Goal: Communication & Community: Answer question/provide support

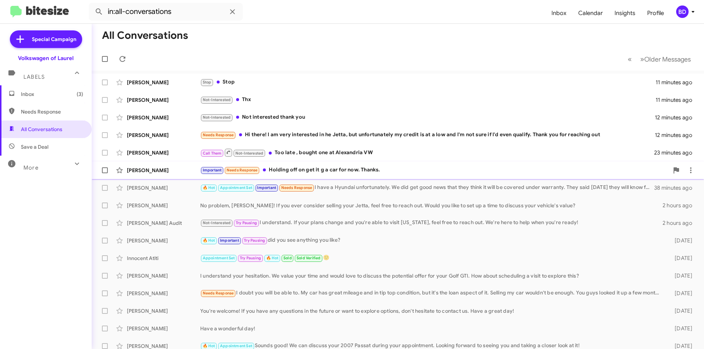
click at [332, 172] on div "Important Needs Response Holding off on get it g a car for now. Thanks." at bounding box center [434, 170] width 469 height 8
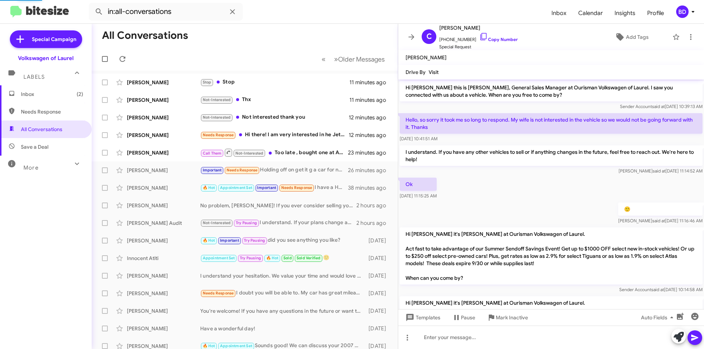
scroll to position [362, 0]
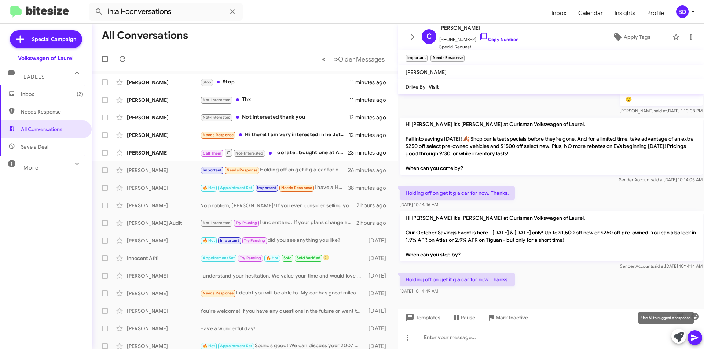
click at [676, 336] on icon at bounding box center [679, 337] width 10 height 10
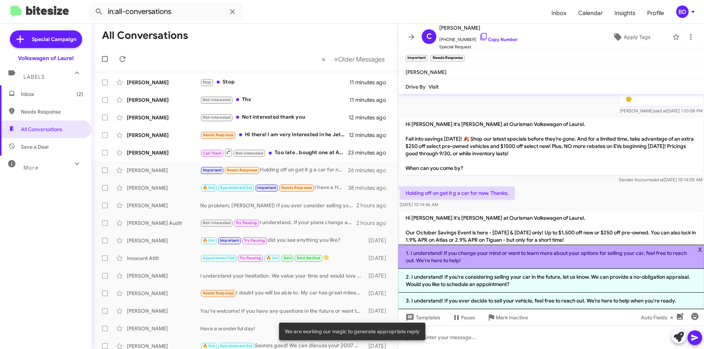
click at [488, 255] on li "1. I understand! If you change your mind or want to learn more about your optio…" at bounding box center [551, 257] width 306 height 24
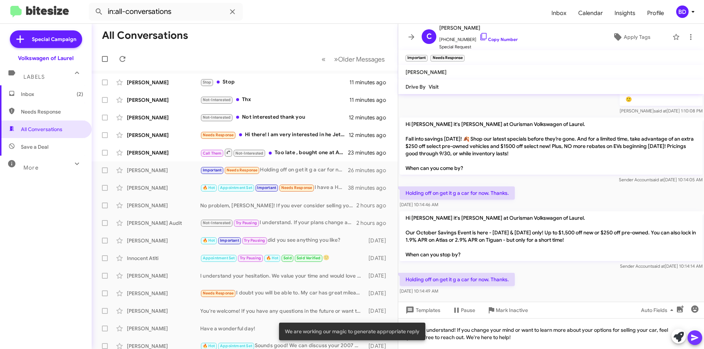
click at [696, 340] on icon at bounding box center [694, 338] width 9 height 9
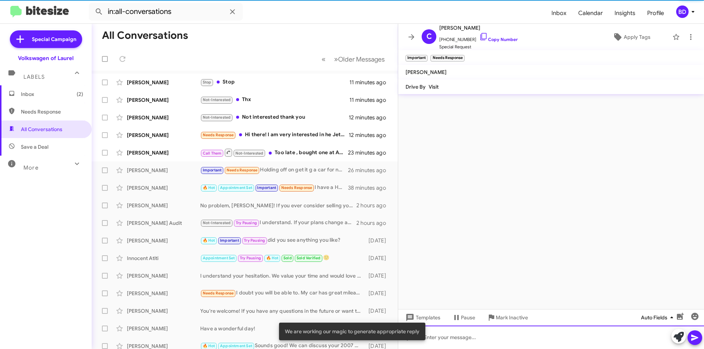
scroll to position [0, 0]
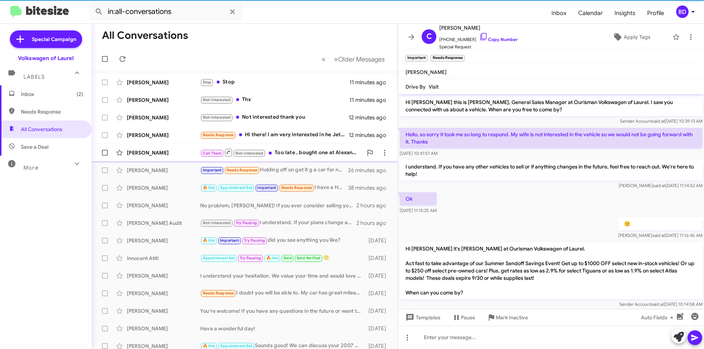
click at [293, 153] on div "Call Them Not-Interested Too late , bought one at Alexandria VW" at bounding box center [281, 152] width 162 height 9
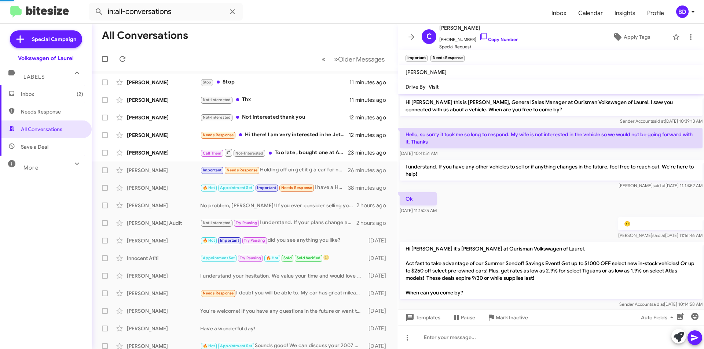
scroll to position [18, 0]
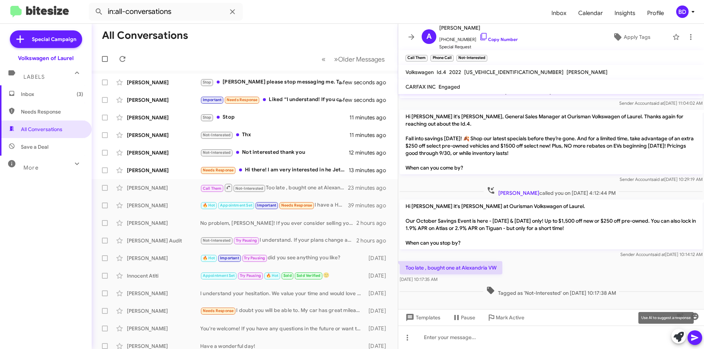
click at [681, 341] on icon at bounding box center [679, 337] width 10 height 10
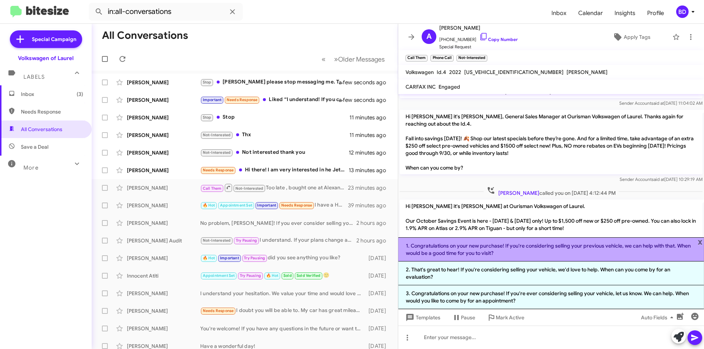
click at [548, 249] on li "1. Congratulations on your new purchase! If you're considering selling your pre…" at bounding box center [551, 250] width 306 height 24
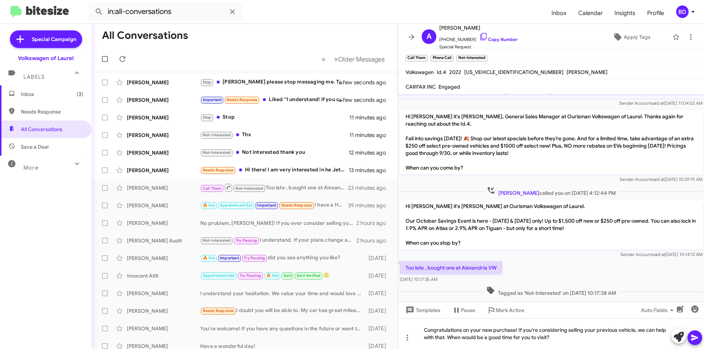
click at [697, 335] on icon at bounding box center [694, 338] width 9 height 9
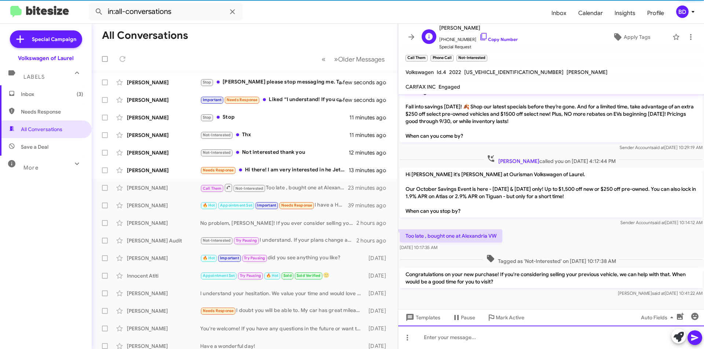
scroll to position [52, 0]
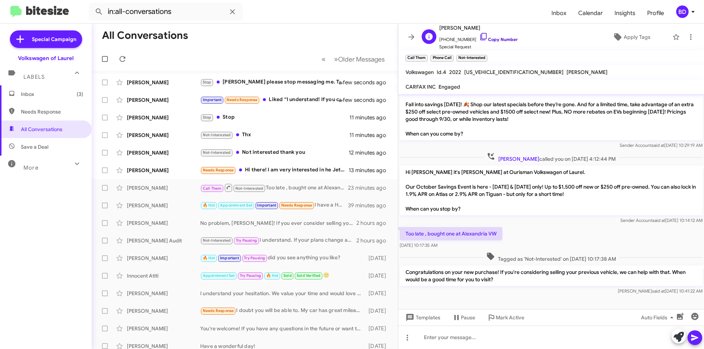
click at [490, 39] on link "Copy Number" at bounding box center [498, 39] width 38 height 5
click at [283, 169] on div "Needs Response Hi there! I am very interested in he Jetta, but unfortunately my…" at bounding box center [281, 170] width 162 height 8
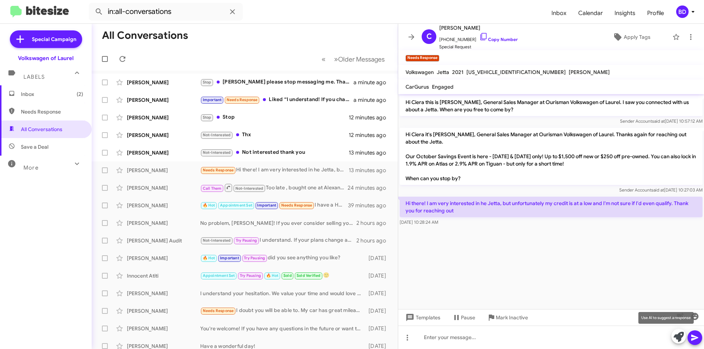
click at [681, 341] on icon at bounding box center [679, 337] width 10 height 10
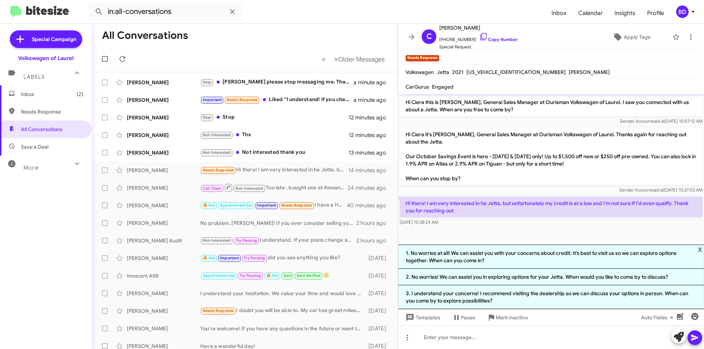
drag, startPoint x: 549, startPoint y: 256, endPoint x: 567, endPoint y: 264, distance: 20.0
click at [549, 256] on li "1. No worries at all! We can assist you with your concerns about credit. It’s b…" at bounding box center [551, 257] width 306 height 24
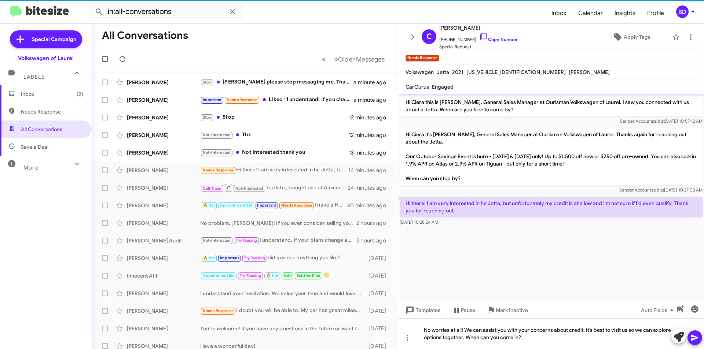
click at [694, 334] on icon at bounding box center [694, 338] width 9 height 9
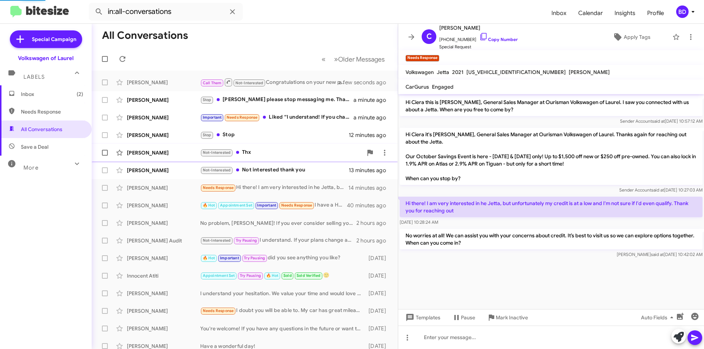
click at [284, 150] on div "Not-Interested Thx" at bounding box center [281, 152] width 162 height 8
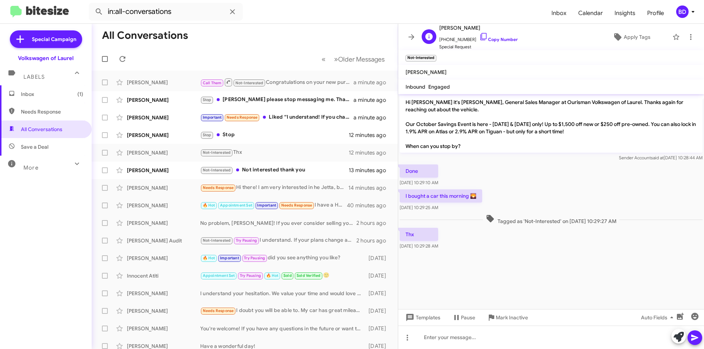
click at [501, 36] on span "+12027182525 Copy Number" at bounding box center [478, 37] width 78 height 11
click at [497, 40] on link "Copy Number" at bounding box center [498, 39] width 38 height 5
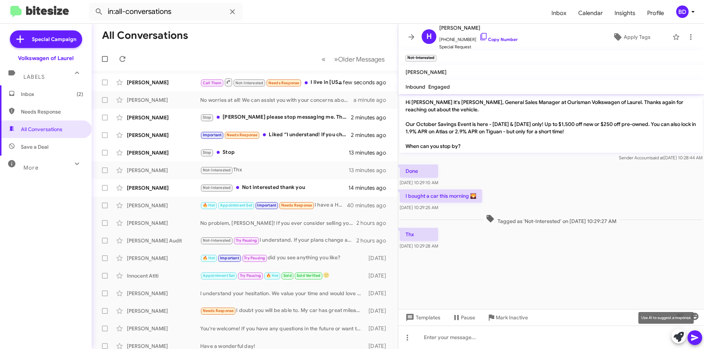
click at [679, 337] on icon at bounding box center [679, 337] width 10 height 10
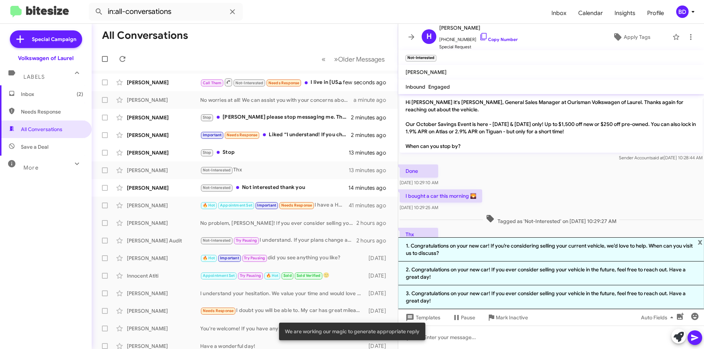
click at [502, 252] on li "1. Congratulations on your new car! If you’re considering selling your current …" at bounding box center [551, 250] width 306 height 24
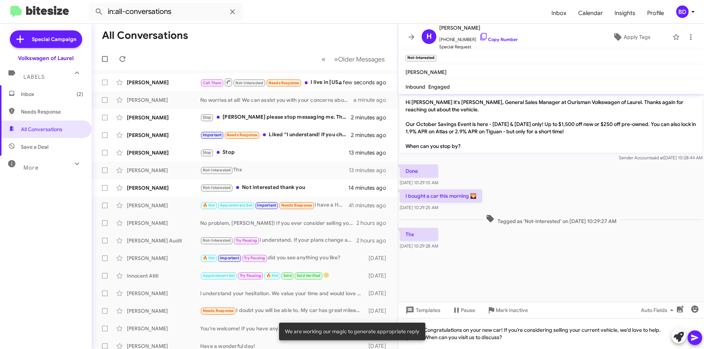
click at [696, 331] on span at bounding box center [694, 338] width 9 height 15
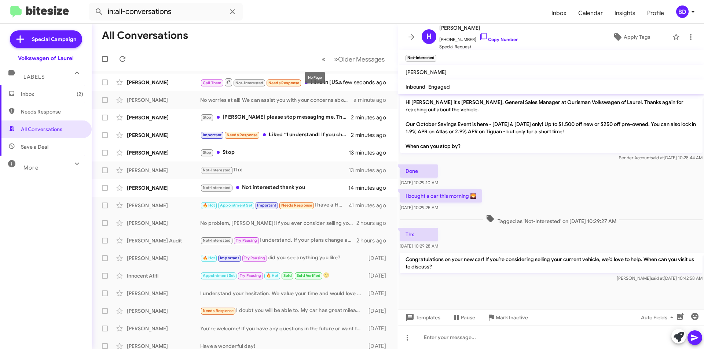
click at [322, 83] on div "No Page" at bounding box center [315, 78] width 20 height 12
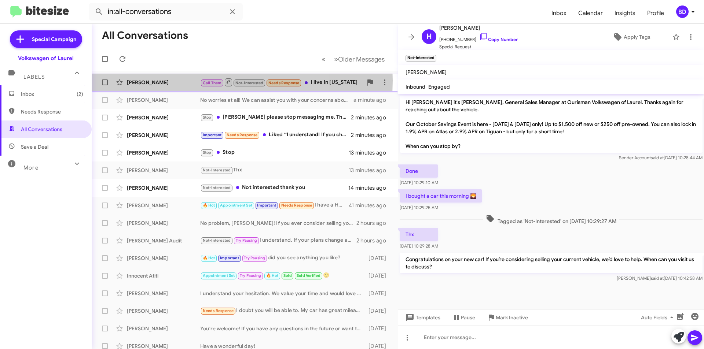
click at [174, 81] on div "[PERSON_NAME]" at bounding box center [163, 82] width 73 height 7
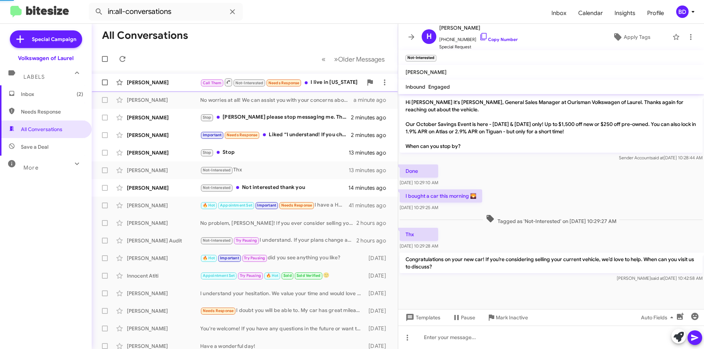
scroll to position [79, 0]
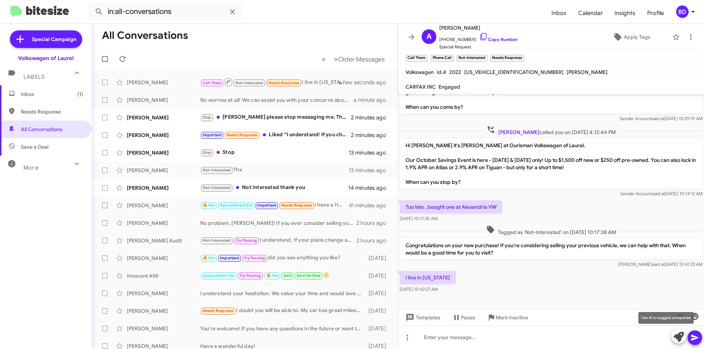
click at [679, 338] on icon at bounding box center [679, 337] width 10 height 10
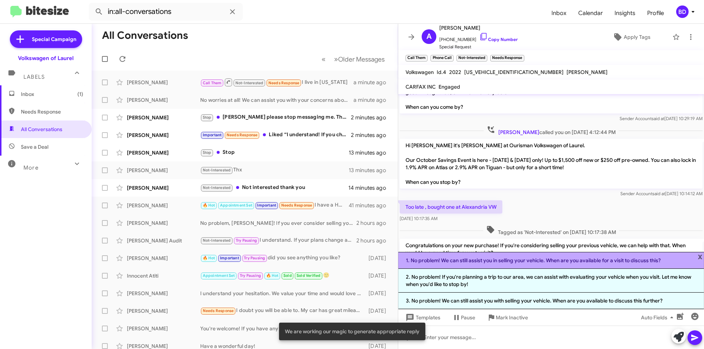
click at [533, 260] on li "1. No problem! We can still assist you in selling your vehicle. When are you av…" at bounding box center [551, 260] width 306 height 17
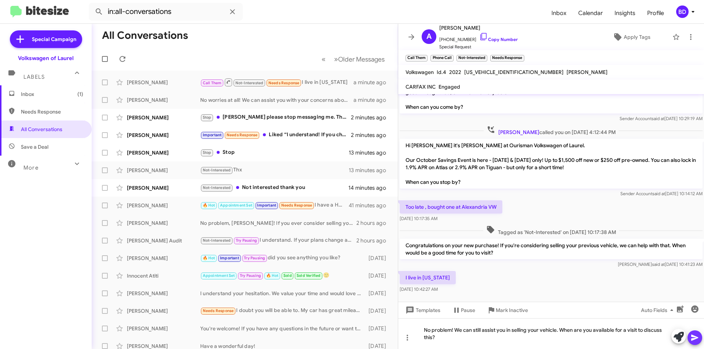
click at [693, 338] on icon at bounding box center [694, 338] width 9 height 9
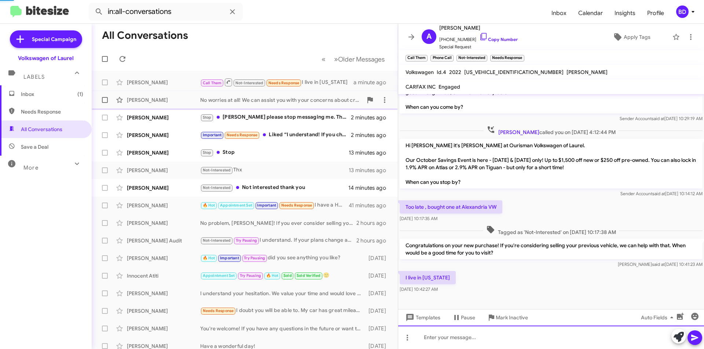
scroll to position [0, 0]
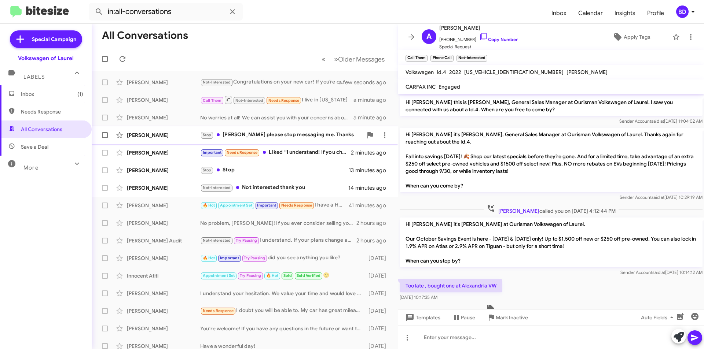
click at [307, 134] on div "Stop Hung Khuu please stop messaging me. Thanks" at bounding box center [281, 135] width 162 height 8
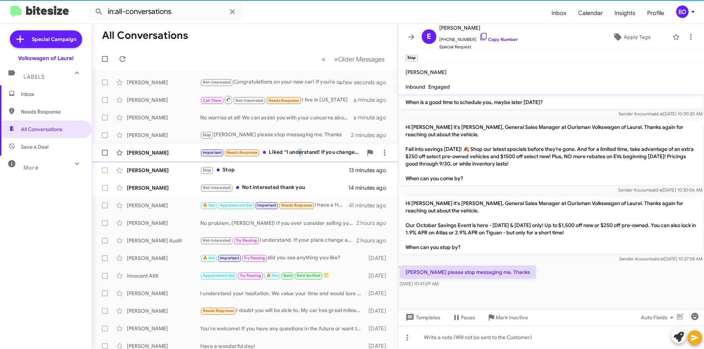
click at [299, 154] on div "Important Needs Response Liked “I understand! If you change your mind or want t…" at bounding box center [281, 152] width 162 height 8
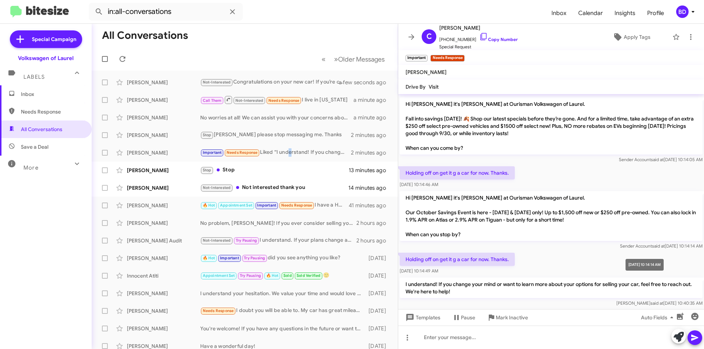
scroll to position [445, 0]
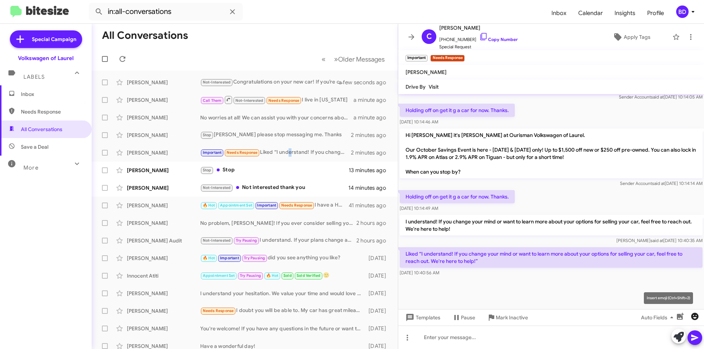
click at [694, 316] on icon "button" at bounding box center [694, 316] width 7 height 7
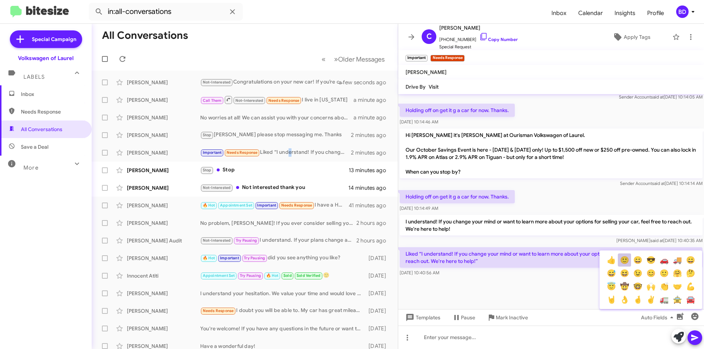
click at [625, 261] on button "🙂" at bounding box center [624, 260] width 13 height 13
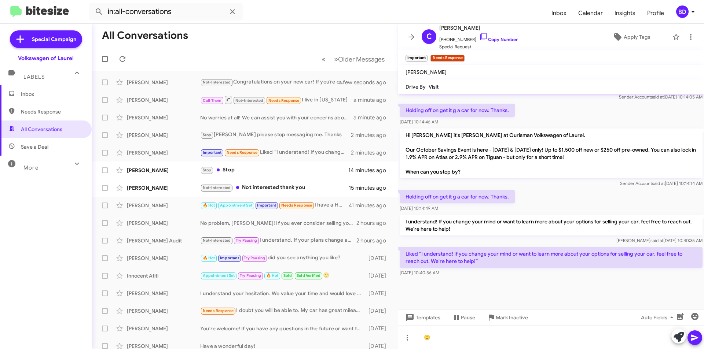
drag, startPoint x: 695, startPoint y: 339, endPoint x: 693, endPoint y: 334, distance: 5.8
click at [696, 339] on icon at bounding box center [694, 338] width 7 height 6
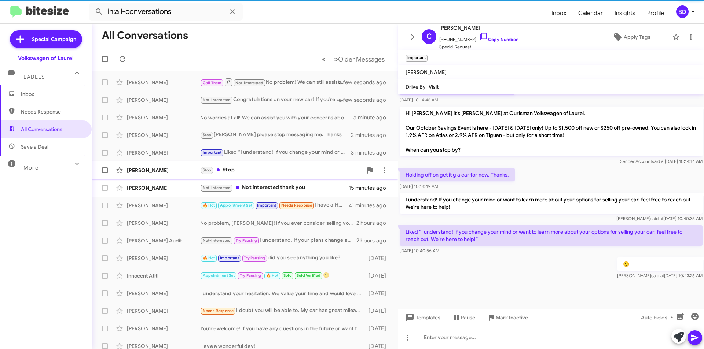
scroll to position [472, 0]
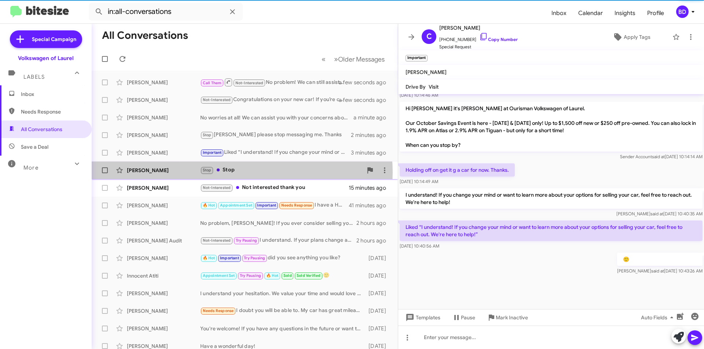
click at [239, 172] on div "Stop Stop" at bounding box center [281, 170] width 162 height 8
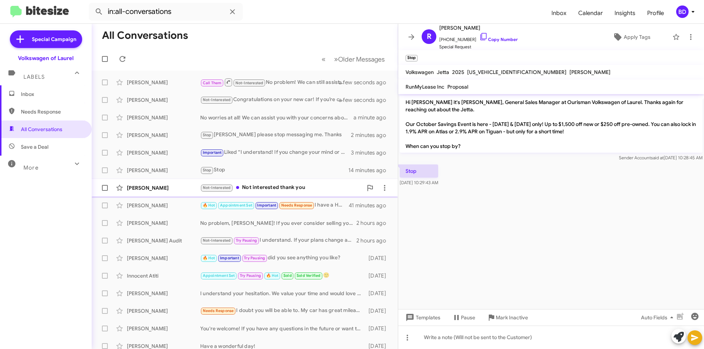
click at [285, 186] on div "Not-Interested Not interested thank you" at bounding box center [281, 188] width 162 height 8
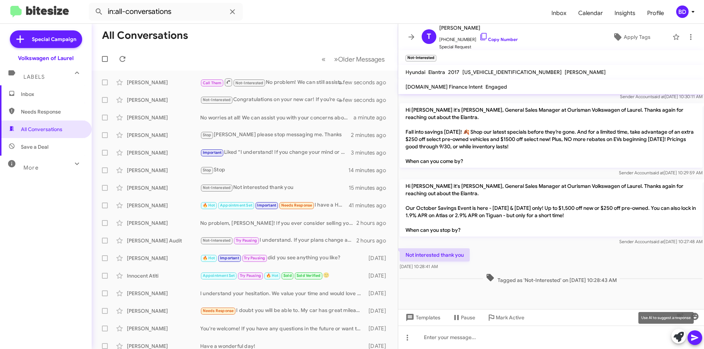
click at [678, 337] on icon at bounding box center [679, 337] width 10 height 10
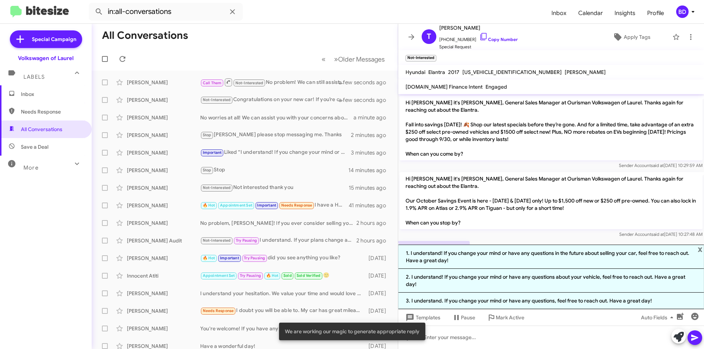
click at [533, 269] on li "1. I understand! If you change your mind or have any questions in the future ab…" at bounding box center [551, 257] width 306 height 24
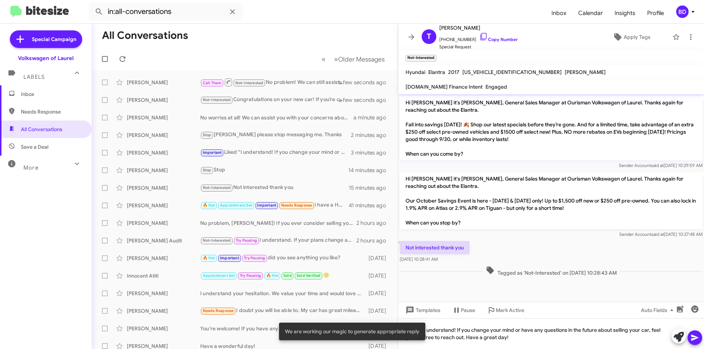
click at [694, 338] on icon at bounding box center [694, 338] width 9 height 9
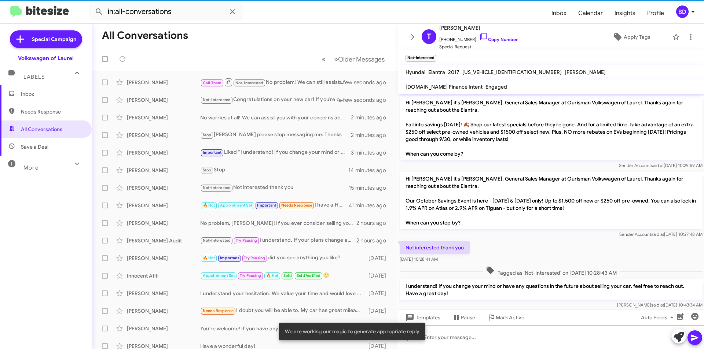
scroll to position [0, 0]
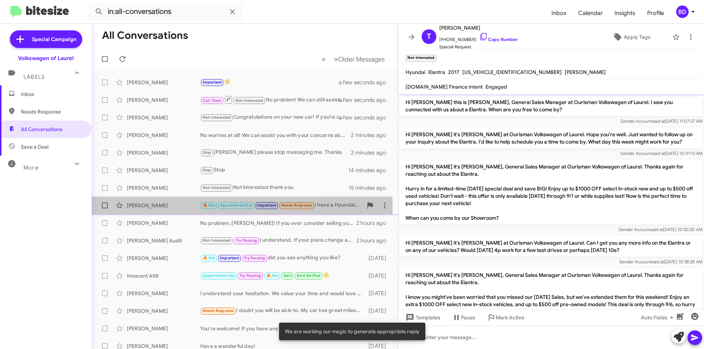
click at [170, 209] on div "[PERSON_NAME]" at bounding box center [163, 205] width 73 height 7
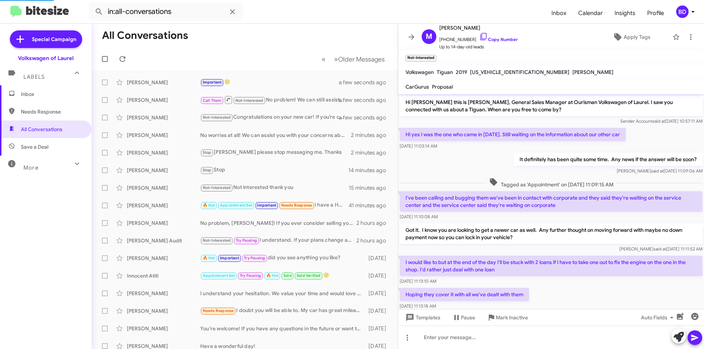
scroll to position [281, 0]
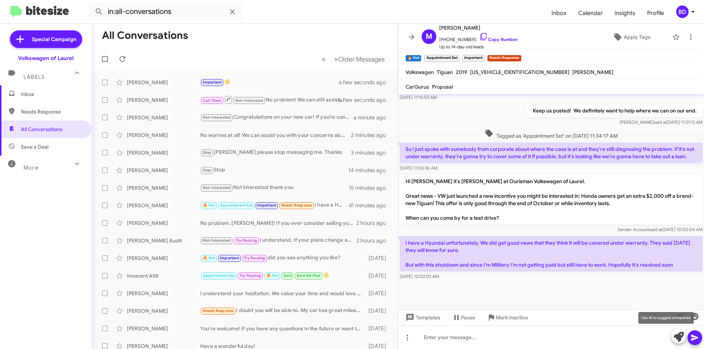
click at [679, 335] on icon at bounding box center [679, 337] width 10 height 10
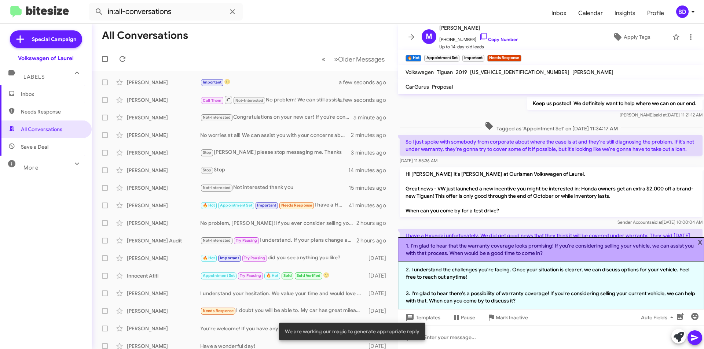
click at [436, 247] on li "1. I'm glad to hear that the warranty coverage looks promising! If you're consi…" at bounding box center [551, 250] width 306 height 24
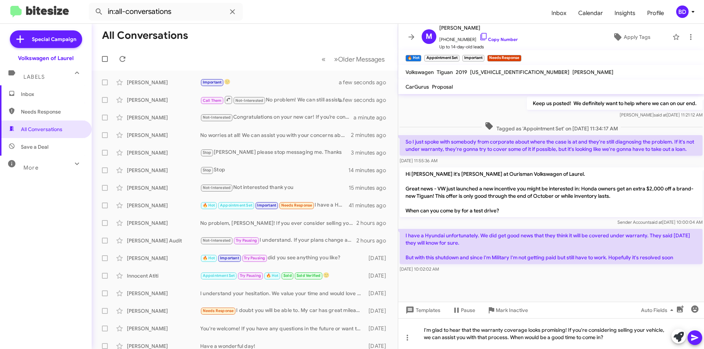
click at [692, 337] on icon at bounding box center [694, 338] width 7 height 6
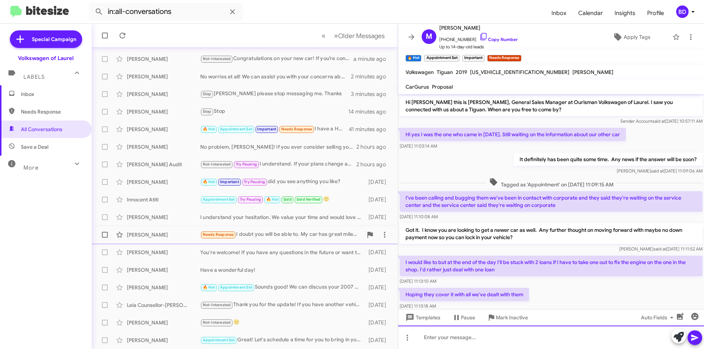
scroll to position [0, 0]
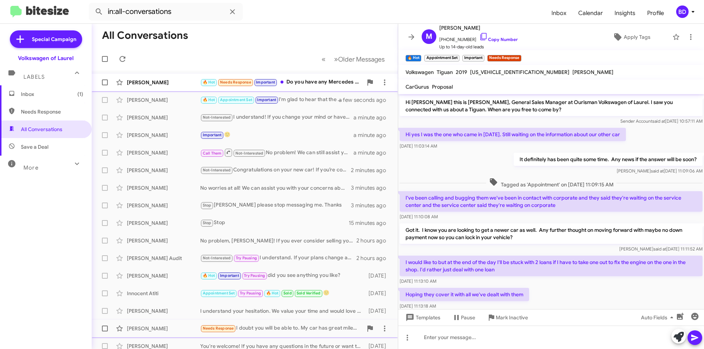
click at [187, 82] on div "[PERSON_NAME]" at bounding box center [163, 82] width 73 height 7
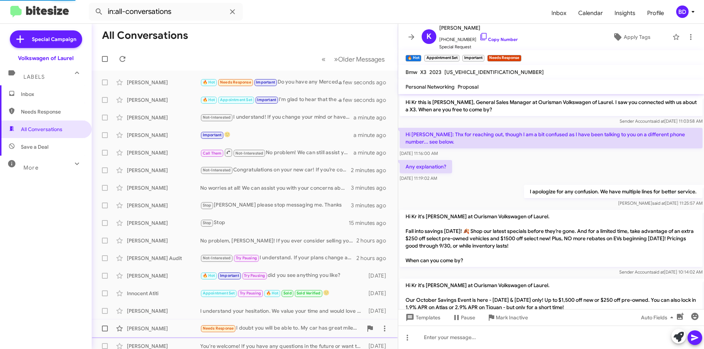
scroll to position [67, 0]
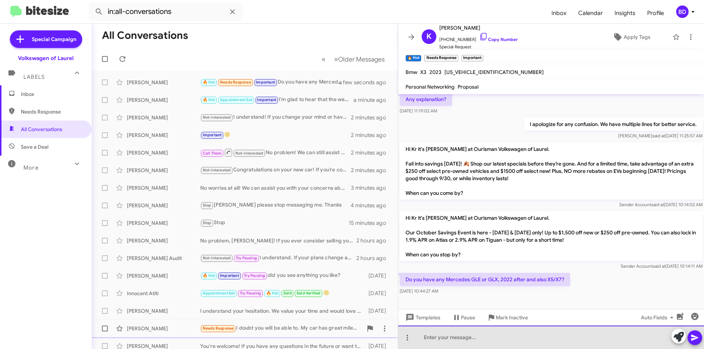
click at [444, 332] on div at bounding box center [551, 337] width 306 height 23
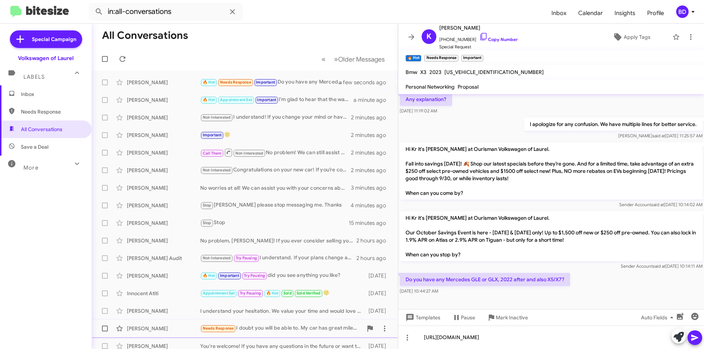
click at [697, 338] on icon at bounding box center [694, 338] width 7 height 6
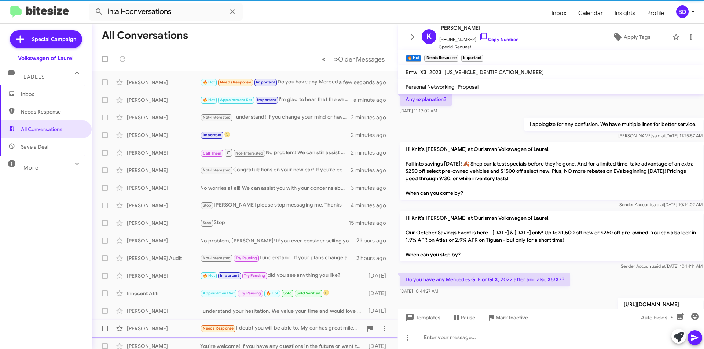
scroll to position [0, 0]
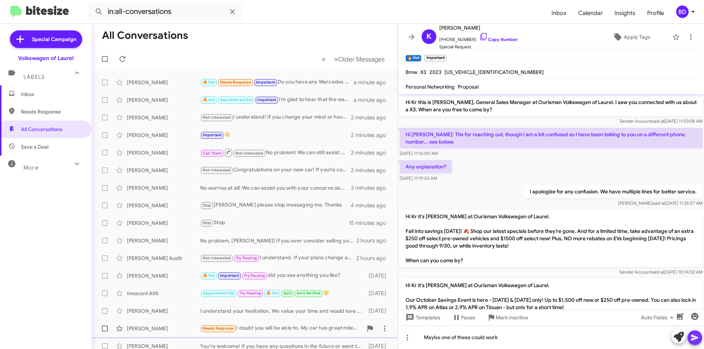
click at [695, 338] on icon at bounding box center [694, 338] width 7 height 6
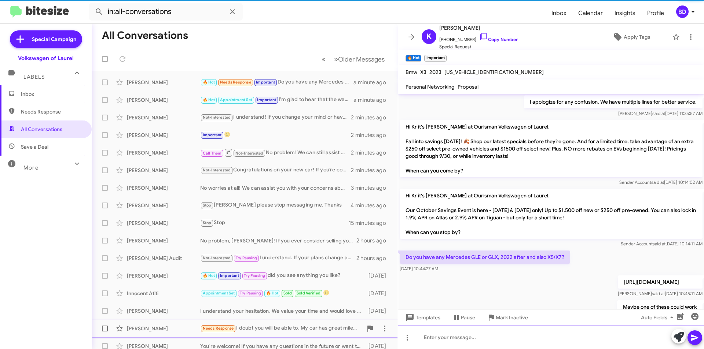
scroll to position [121, 0]
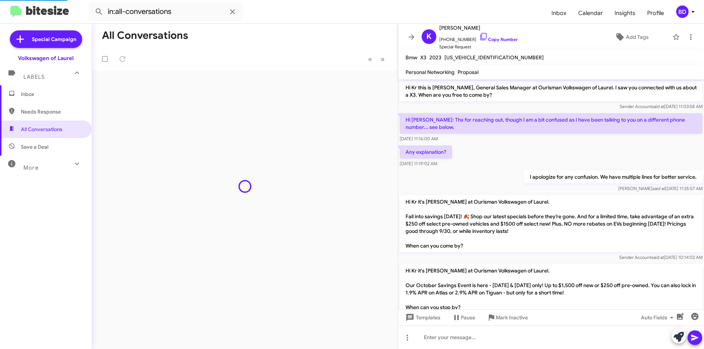
scroll to position [106, 0]
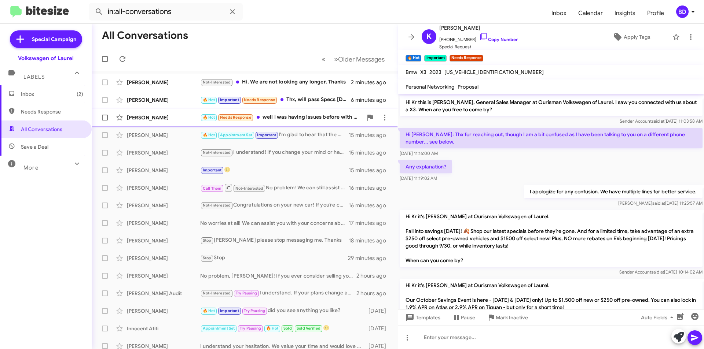
scroll to position [118, 0]
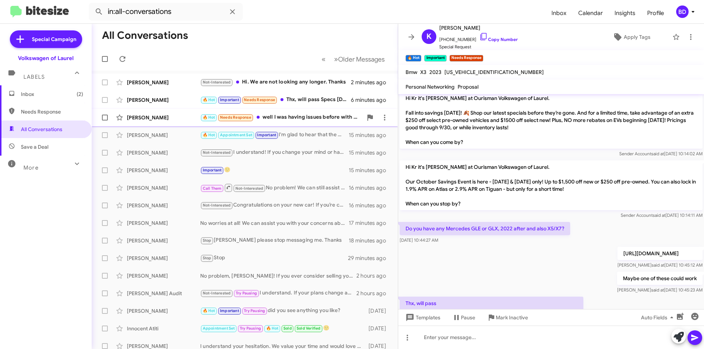
click at [308, 119] on div "🔥 Hot Needs Response well I was having issues before with my credit score and i…" at bounding box center [281, 117] width 162 height 8
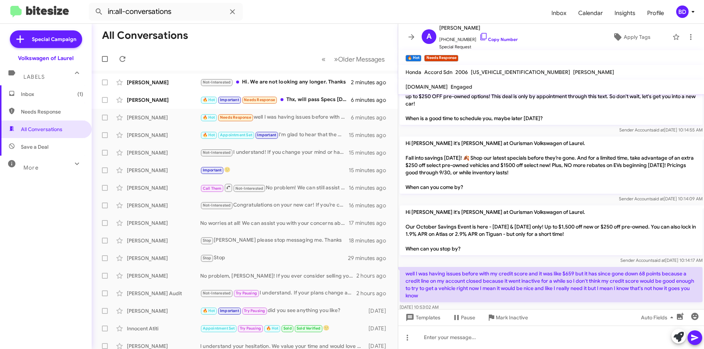
scroll to position [563, 0]
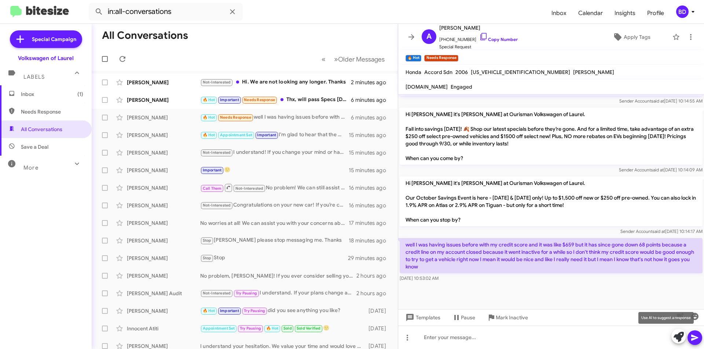
click at [679, 339] on icon at bounding box center [679, 337] width 10 height 10
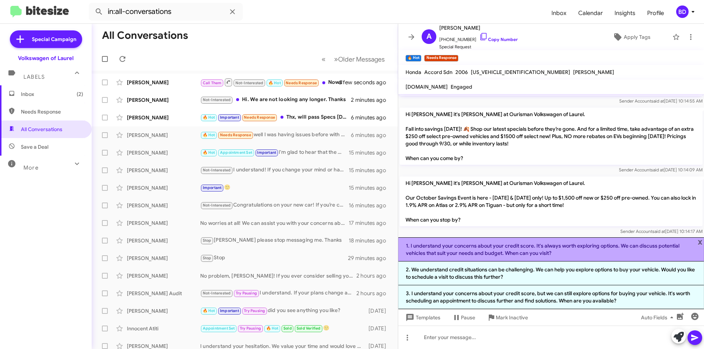
click at [585, 246] on li "1. I understand your concerns about your credit score. It's always worth explor…" at bounding box center [551, 250] width 306 height 24
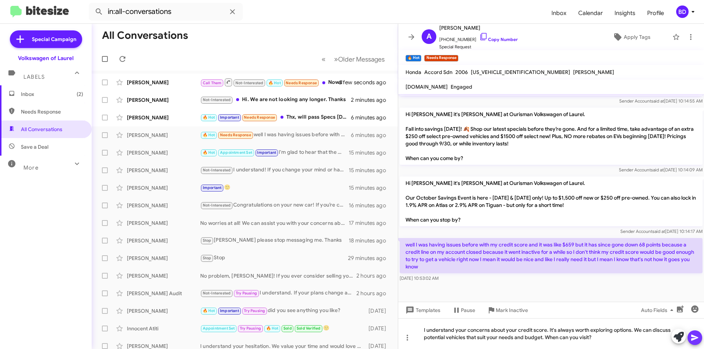
click at [691, 340] on icon at bounding box center [694, 338] width 9 height 9
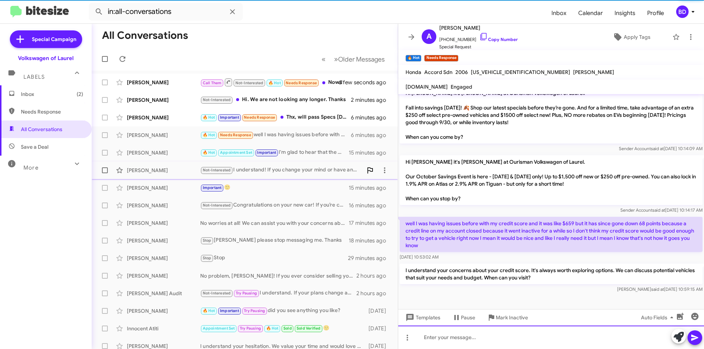
scroll to position [597, 0]
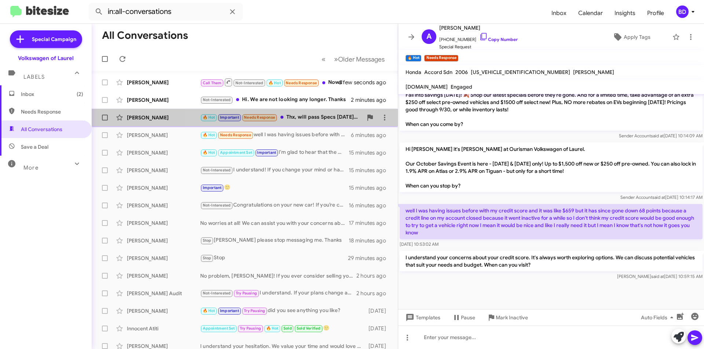
click at [327, 120] on div "🔥 Hot Important Needs Response Thx, will pass Specs 2022-2024 year's Mercedes b…" at bounding box center [281, 117] width 162 height 8
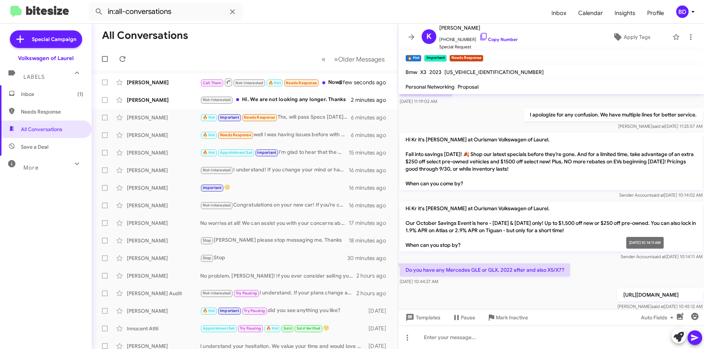
scroll to position [162, 0]
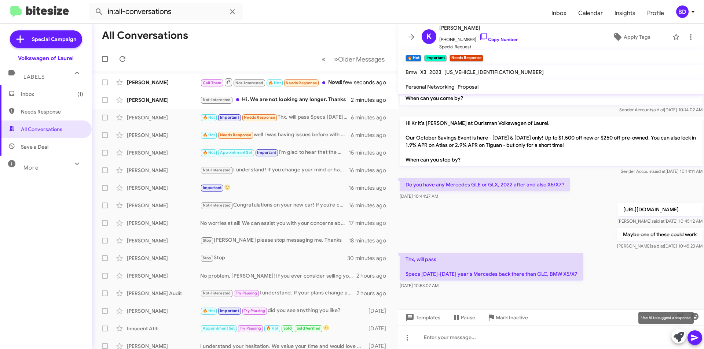
click at [675, 338] on icon at bounding box center [679, 337] width 10 height 10
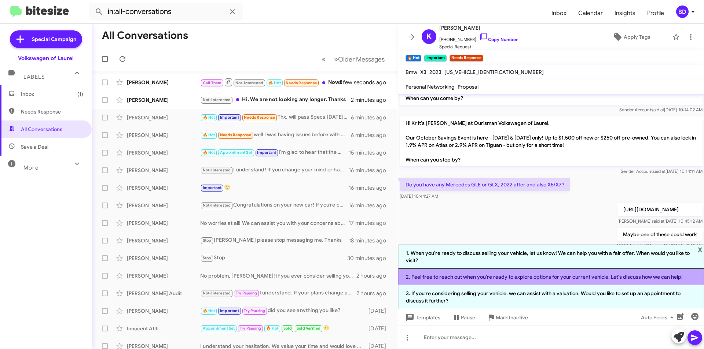
click at [485, 276] on li "2. Feel free to reach out when you're ready to explore options for your current…" at bounding box center [551, 277] width 306 height 16
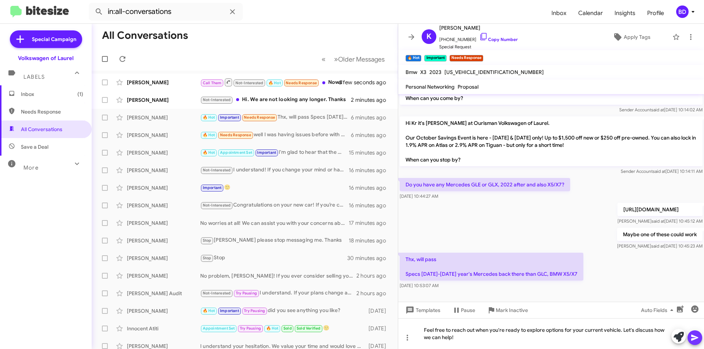
click at [696, 335] on icon at bounding box center [694, 338] width 9 height 9
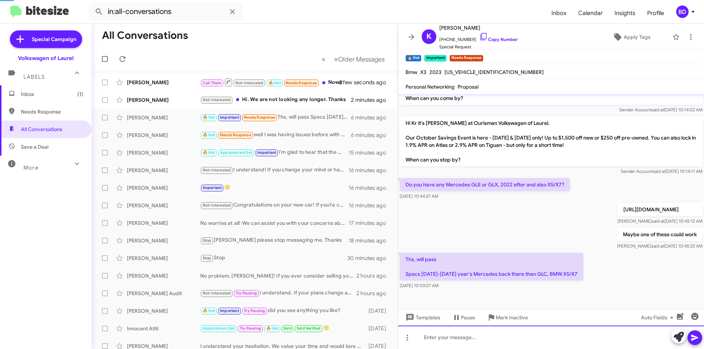
scroll to position [0, 0]
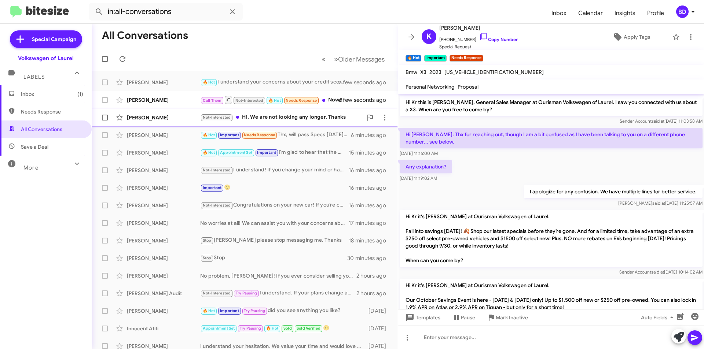
click at [289, 119] on div "Not-Interested Hi. We are not looking any longer. Thanks" at bounding box center [281, 117] width 162 height 8
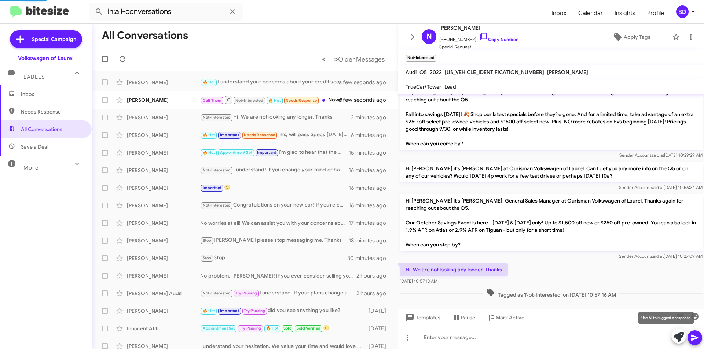
click at [682, 336] on icon at bounding box center [679, 337] width 10 height 10
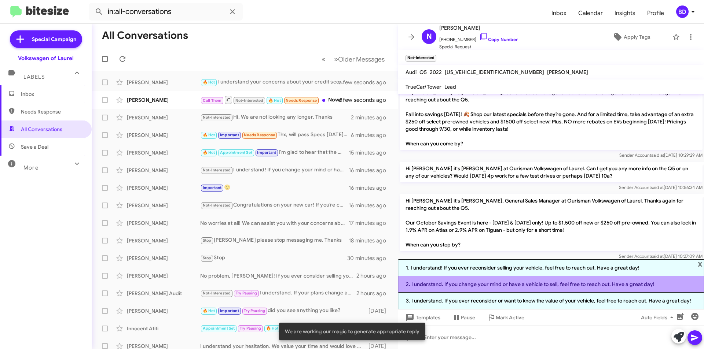
click at [515, 284] on li "2. I understand. If you change your mind or have a vehicle to sell, feel free t…" at bounding box center [551, 284] width 306 height 16
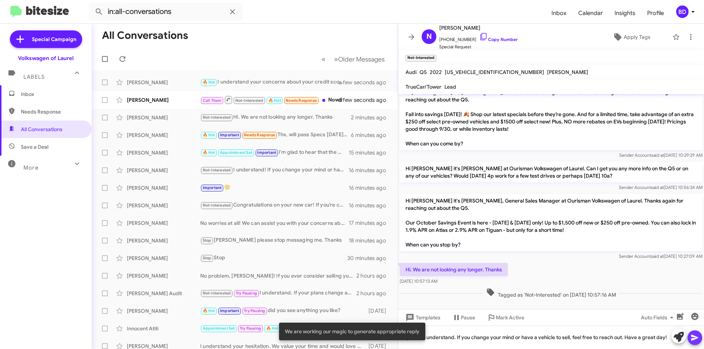
click at [697, 335] on icon at bounding box center [694, 338] width 9 height 9
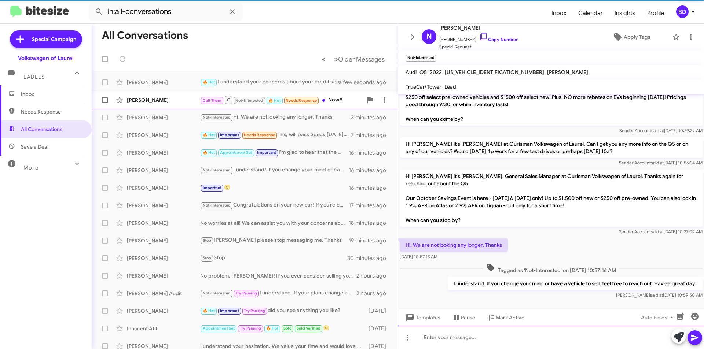
scroll to position [37, 0]
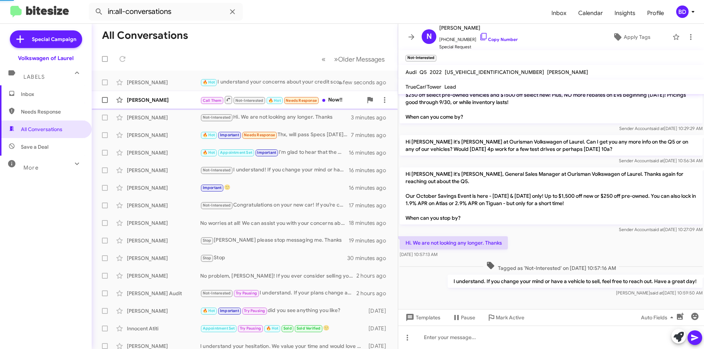
click at [172, 100] on div "[PERSON_NAME]" at bounding box center [163, 99] width 73 height 7
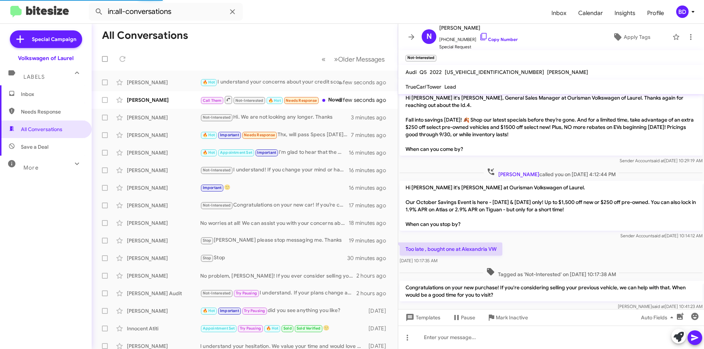
scroll to position [132, 0]
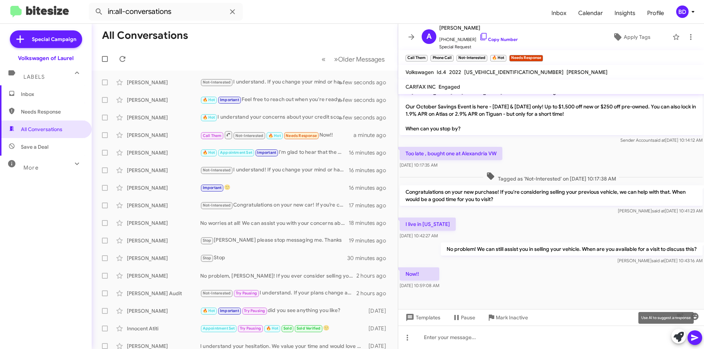
click at [678, 337] on icon at bounding box center [679, 337] width 10 height 10
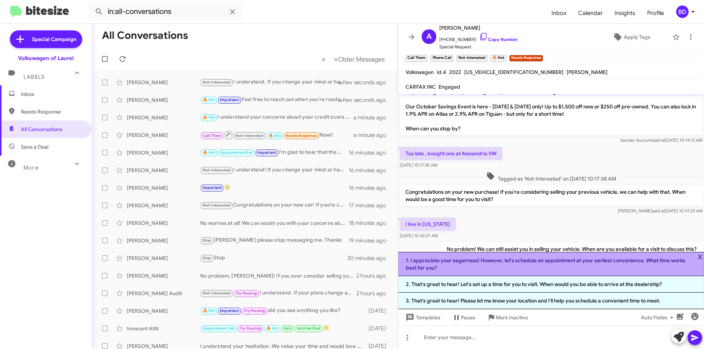
click at [514, 267] on li "1. I appreciate your eagerness! However, let's schedule an appointment at your …" at bounding box center [551, 264] width 306 height 24
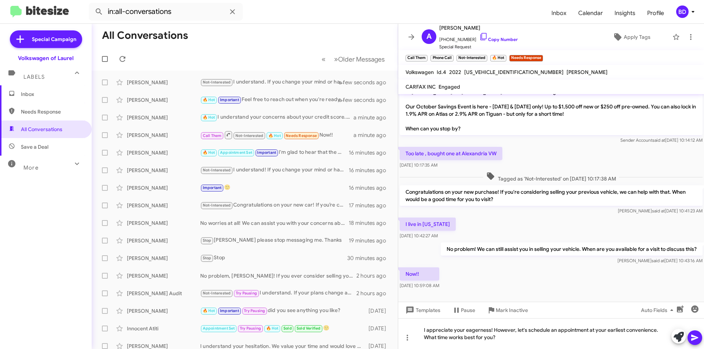
click at [697, 340] on icon at bounding box center [694, 338] width 9 height 9
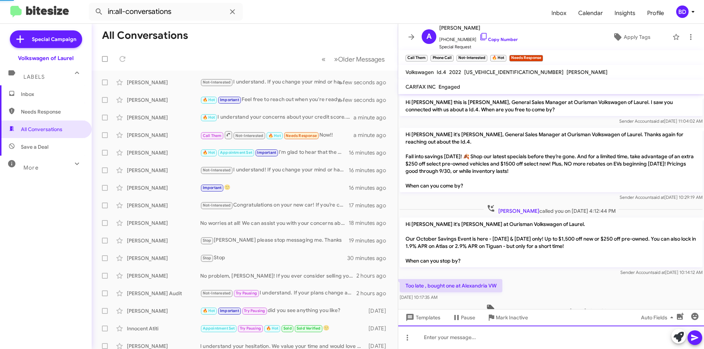
scroll to position [166, 0]
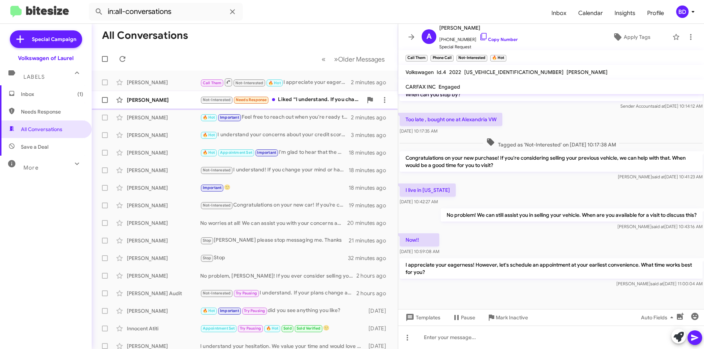
click at [315, 99] on div "Not-Interested Needs Response Liked “I understand. If you change your mind or h…" at bounding box center [281, 100] width 162 height 8
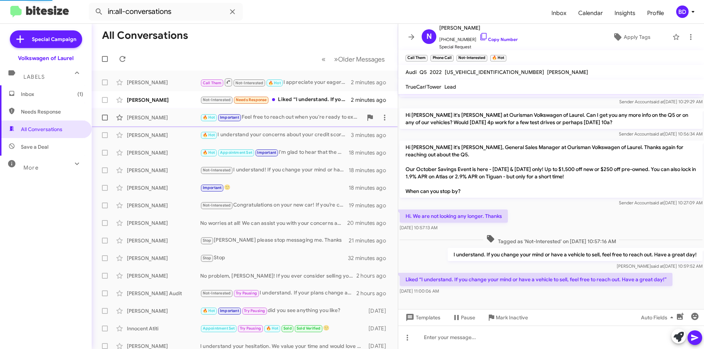
scroll to position [63, 0]
click at [694, 316] on icon "button" at bounding box center [694, 316] width 7 height 7
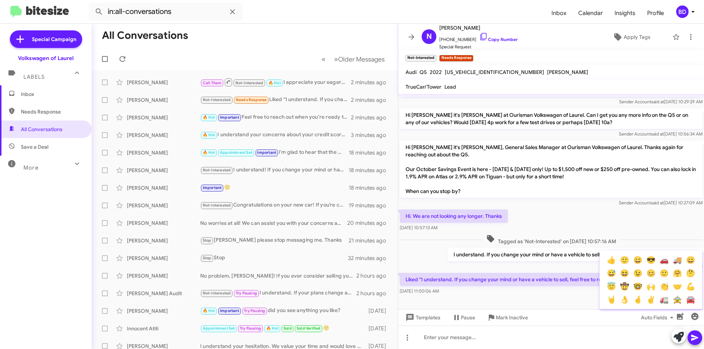
click at [625, 262] on button "🙂" at bounding box center [624, 260] width 13 height 13
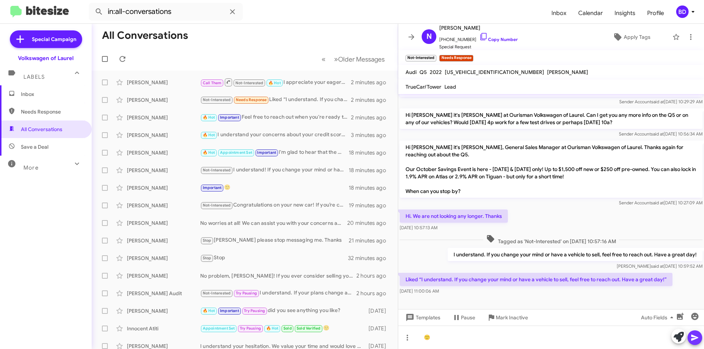
click at [697, 334] on icon at bounding box center [694, 338] width 9 height 9
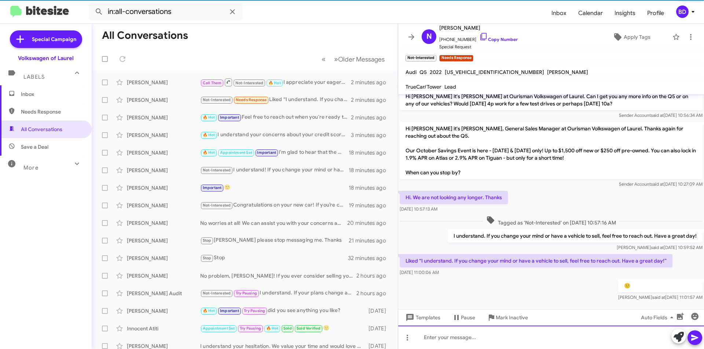
scroll to position [90, 0]
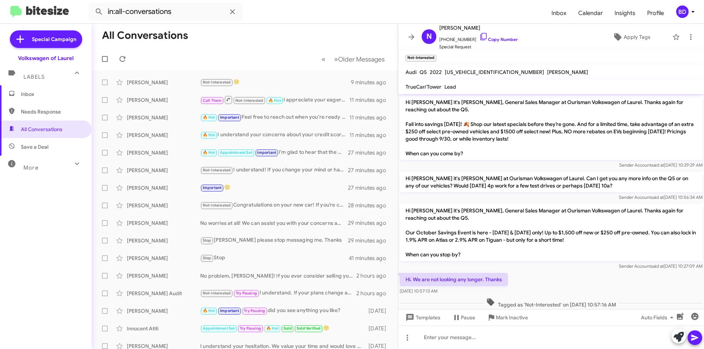
scroll to position [76, 0]
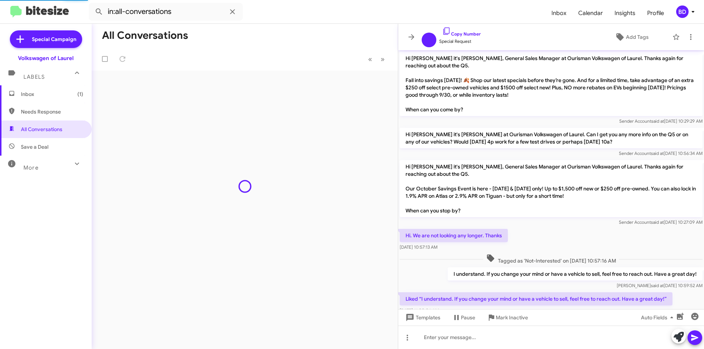
scroll to position [46, 0]
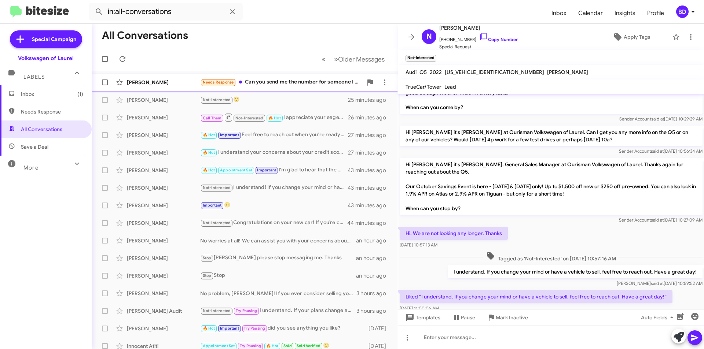
click at [298, 82] on div "Needs Response Can you send me the number for someone I can text in the service…" at bounding box center [281, 82] width 162 height 8
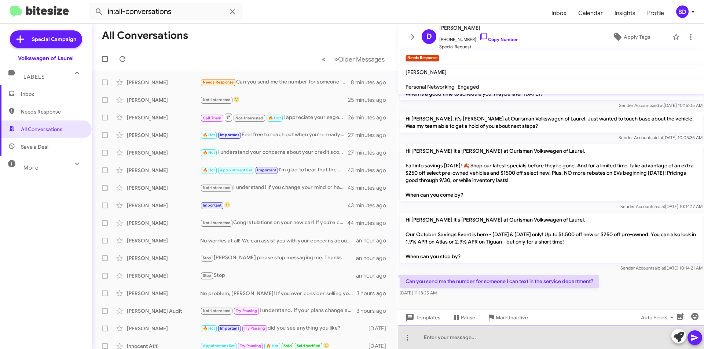
click at [487, 337] on div at bounding box center [551, 337] width 306 height 23
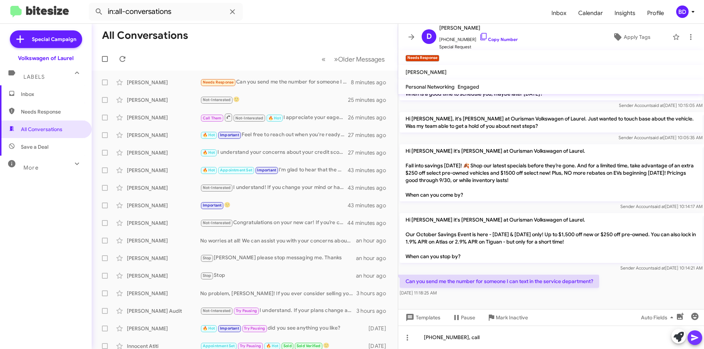
click at [693, 337] on icon at bounding box center [694, 338] width 7 height 6
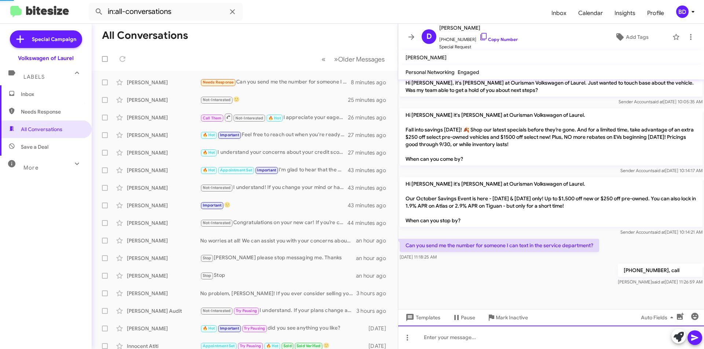
scroll to position [341, 0]
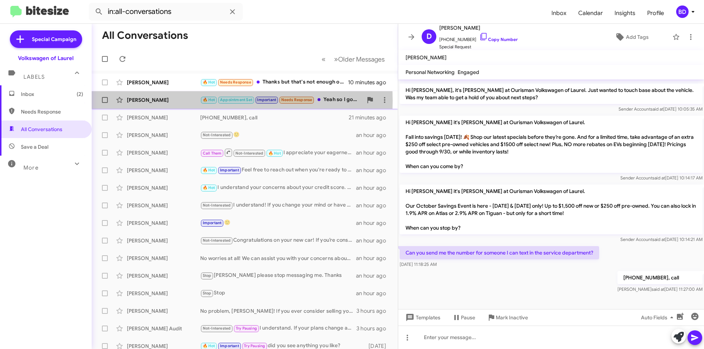
click at [184, 101] on div "[PERSON_NAME]" at bounding box center [163, 99] width 73 height 7
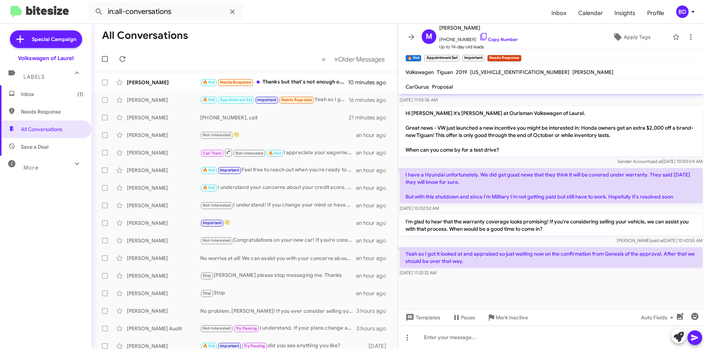
scroll to position [349, 0]
click at [674, 338] on icon at bounding box center [679, 337] width 10 height 10
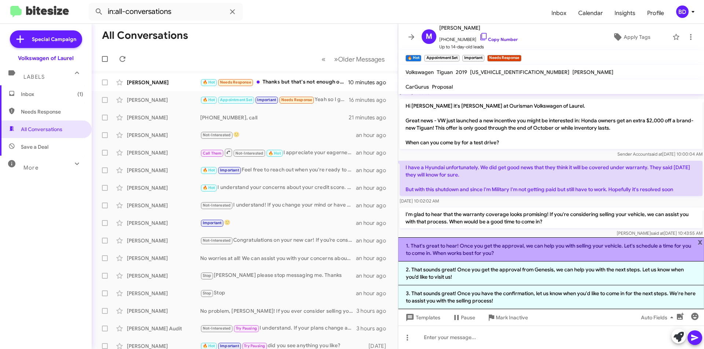
click at [600, 244] on li "1. That's great to hear! Once you get the approval, we can help you with sellin…" at bounding box center [551, 250] width 306 height 24
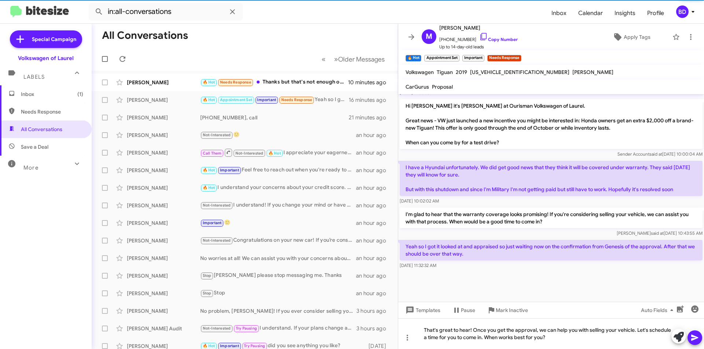
click at [695, 337] on icon at bounding box center [694, 338] width 7 height 6
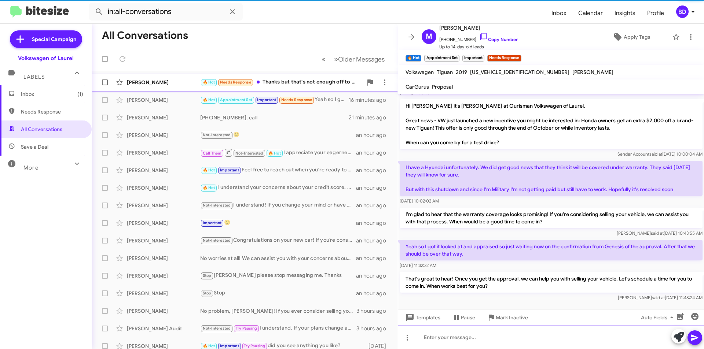
scroll to position [0, 0]
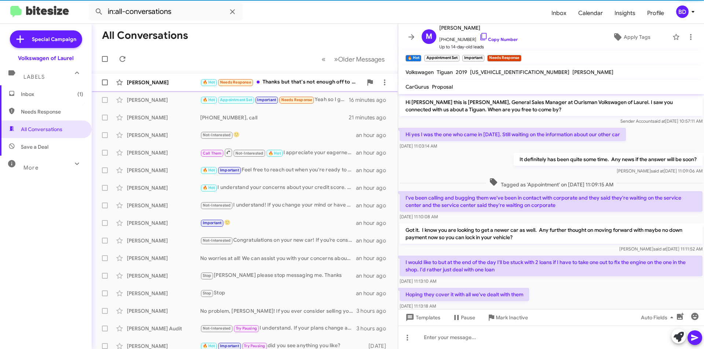
click at [297, 84] on div "🔥 Hot Needs Response Thanks but that's not enough off to meet the out the door …" at bounding box center [281, 82] width 162 height 8
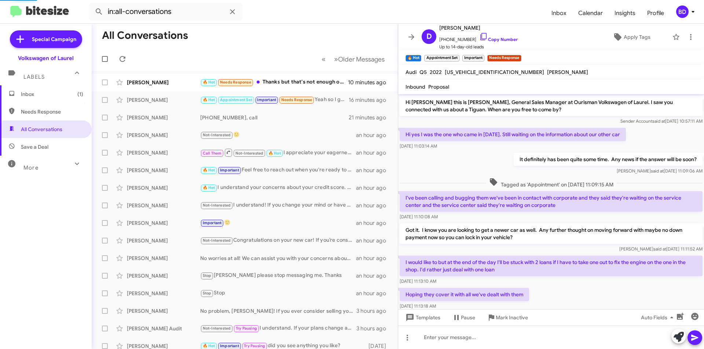
scroll to position [225, 0]
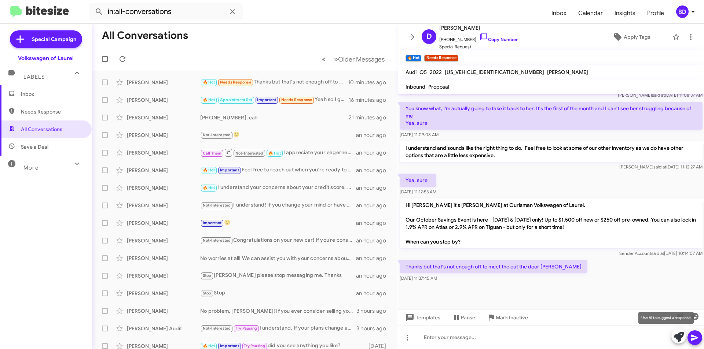
click at [679, 338] on icon at bounding box center [679, 337] width 10 height 10
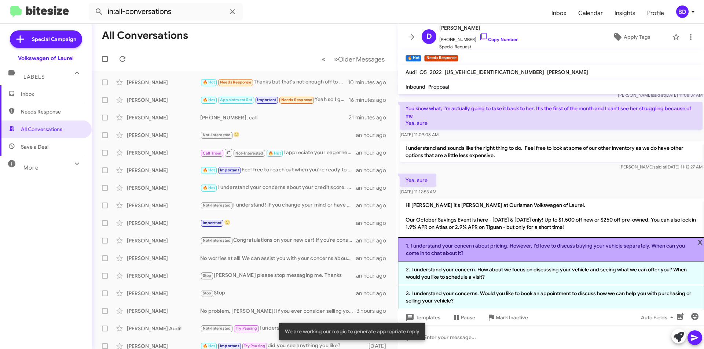
click at [511, 250] on li "1. I understand your concern about pricing. However, I’d love to discuss buying…" at bounding box center [551, 250] width 306 height 24
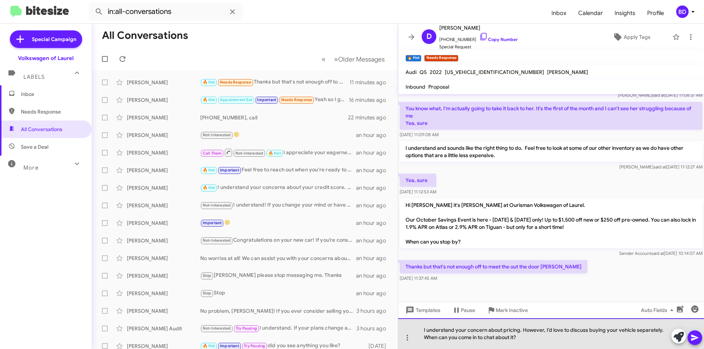
click at [703, 340] on div "I understand your concern about pricing. However, I’d love to discuss buying yo…" at bounding box center [551, 334] width 306 height 31
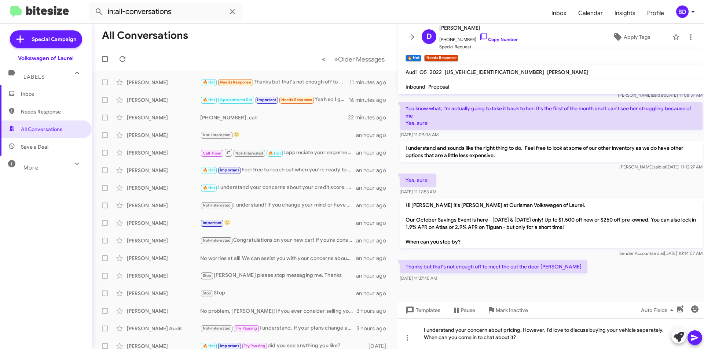
click at [701, 339] on button at bounding box center [694, 338] width 15 height 15
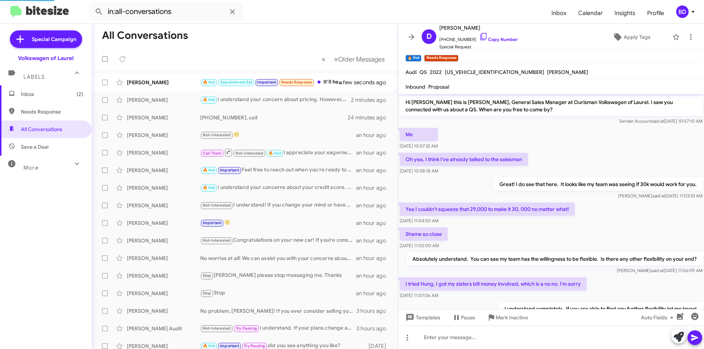
scroll to position [286, 0]
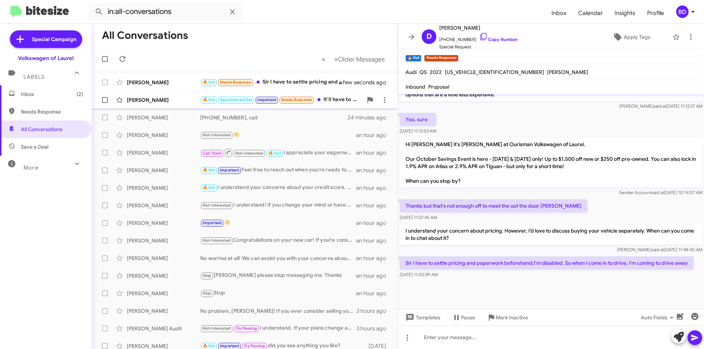
click at [182, 100] on div "[PERSON_NAME]" at bounding box center [163, 99] width 73 height 7
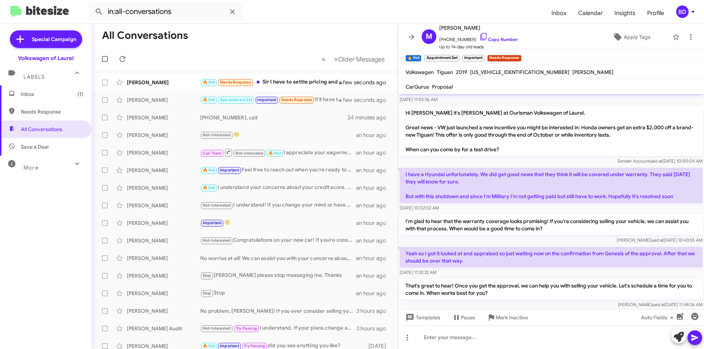
scroll to position [417, 0]
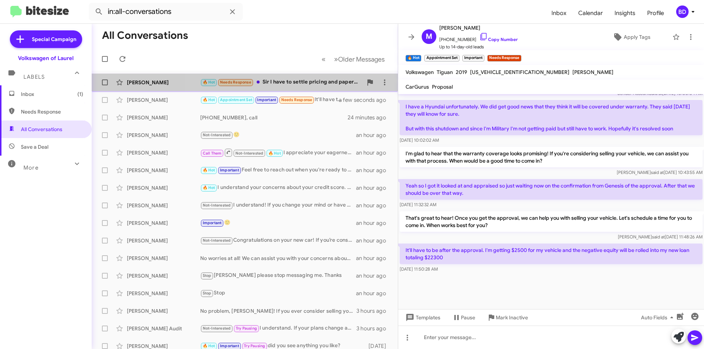
click at [300, 84] on div "🔥 Hot Needs Response Sir I have to settle pricing and paperwork beforehand;I'm …" at bounding box center [281, 82] width 162 height 8
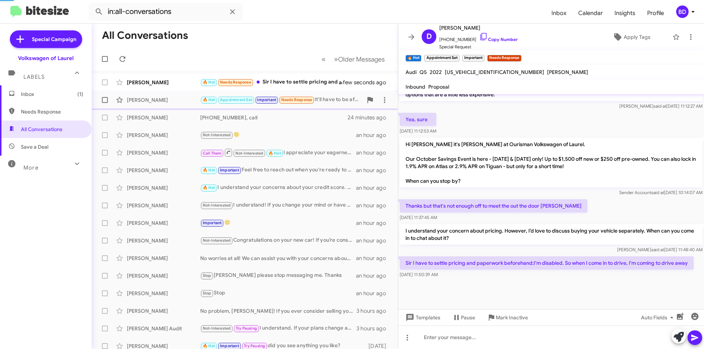
scroll to position [286, 0]
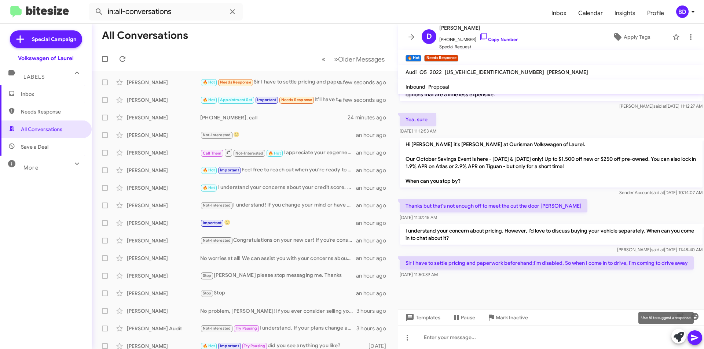
click at [679, 340] on icon at bounding box center [679, 337] width 10 height 10
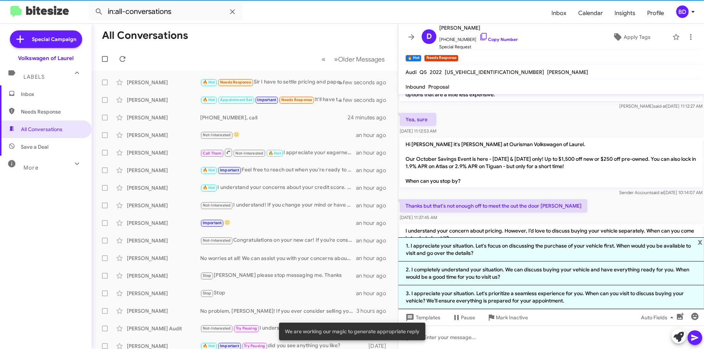
scroll to position [358, 0]
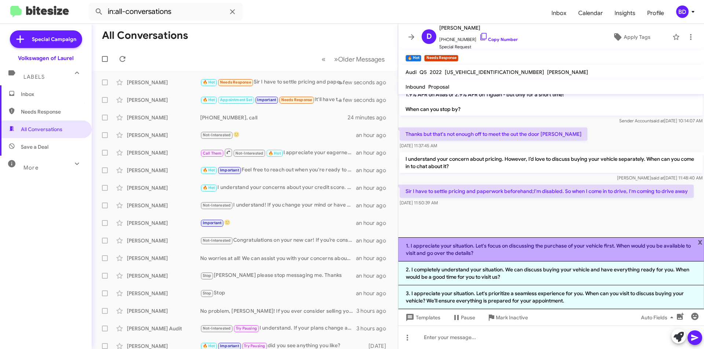
click at [507, 249] on li "1. I appreciate your situation. Let's focus on discussing the purchase of your …" at bounding box center [551, 250] width 306 height 24
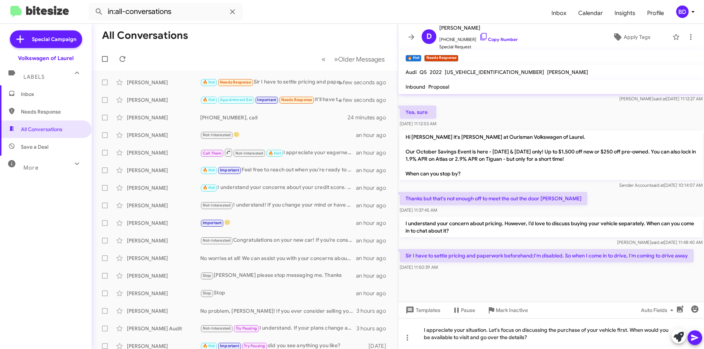
click at [690, 336] on icon at bounding box center [694, 338] width 9 height 9
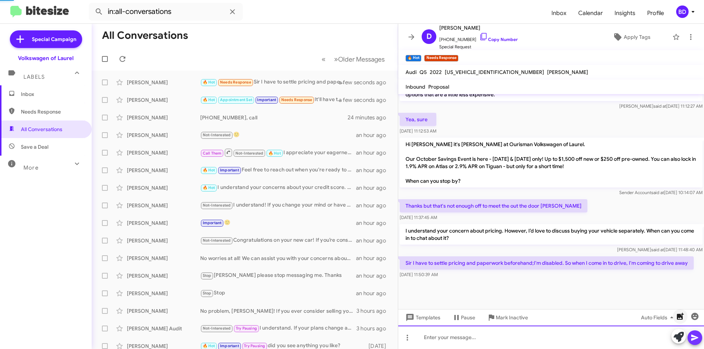
scroll to position [0, 0]
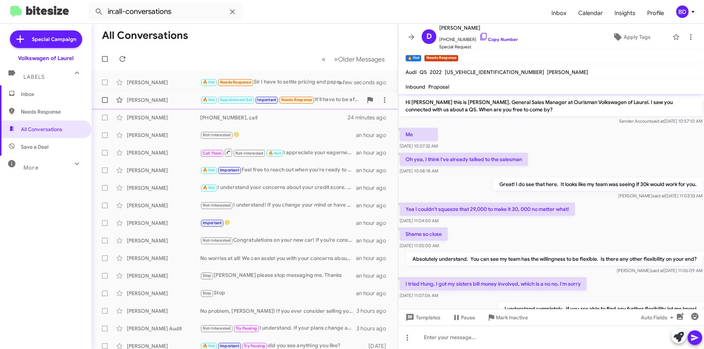
click at [182, 100] on div "[PERSON_NAME]" at bounding box center [163, 99] width 73 height 7
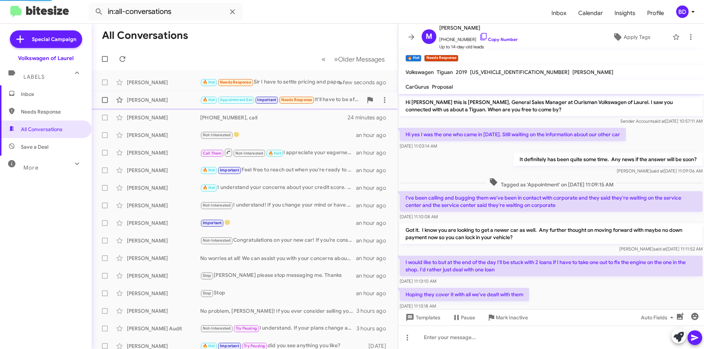
scroll to position [417, 0]
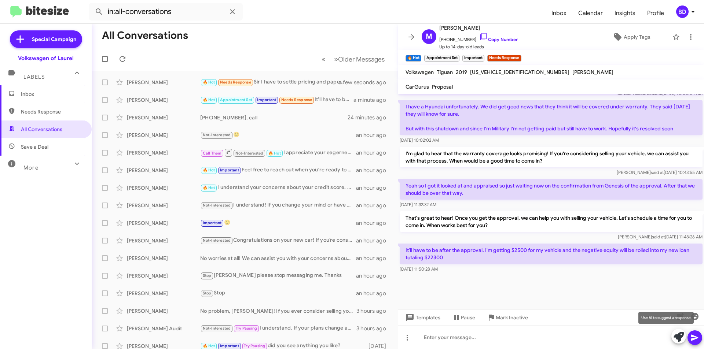
click at [679, 339] on icon at bounding box center [679, 337] width 10 height 10
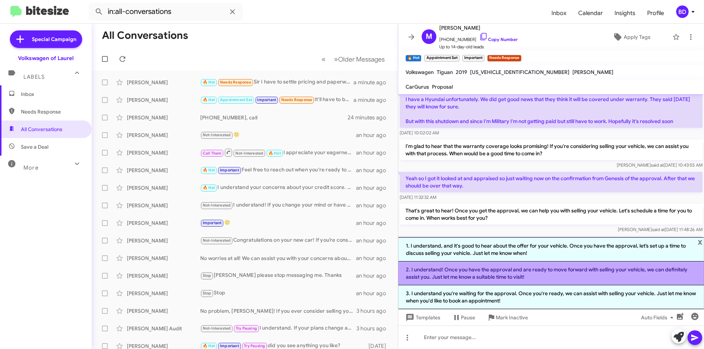
click at [553, 274] on li "2. I understand! Once you have the approval and are ready to move forward with …" at bounding box center [551, 274] width 306 height 24
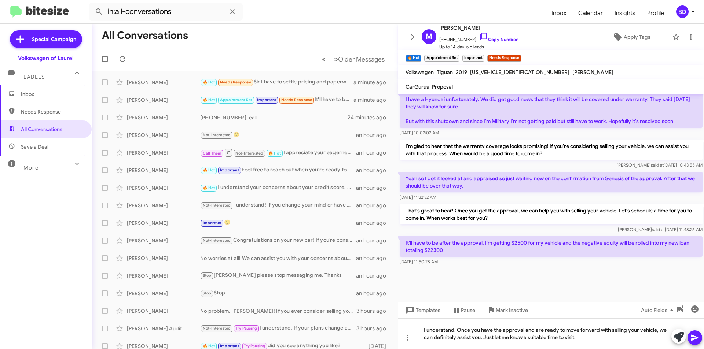
click at [690, 337] on icon at bounding box center [694, 338] width 9 height 9
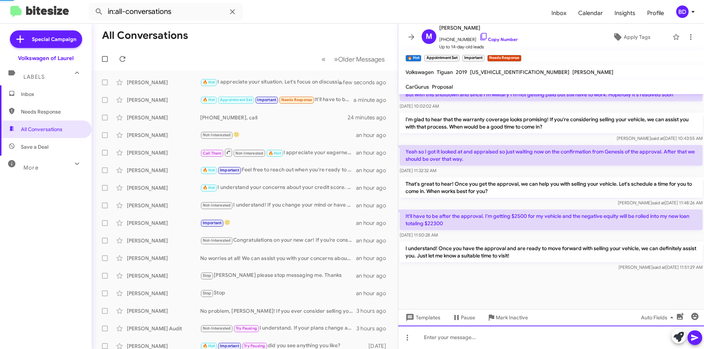
scroll to position [451, 0]
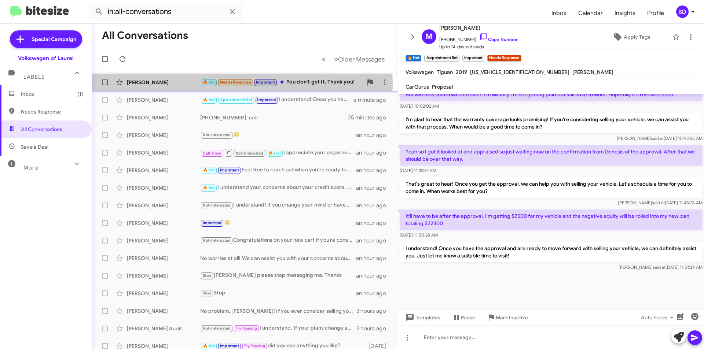
click at [175, 84] on div "[PERSON_NAME]" at bounding box center [163, 82] width 73 height 7
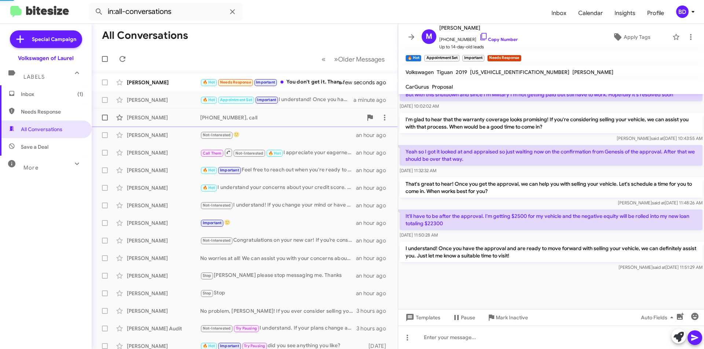
scroll to position [347, 0]
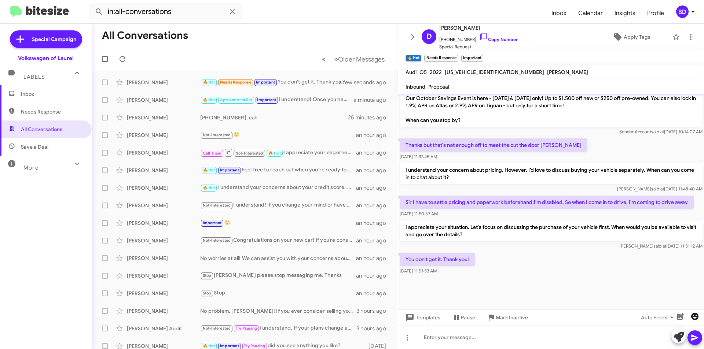
click at [692, 317] on icon "button" at bounding box center [694, 316] width 9 height 9
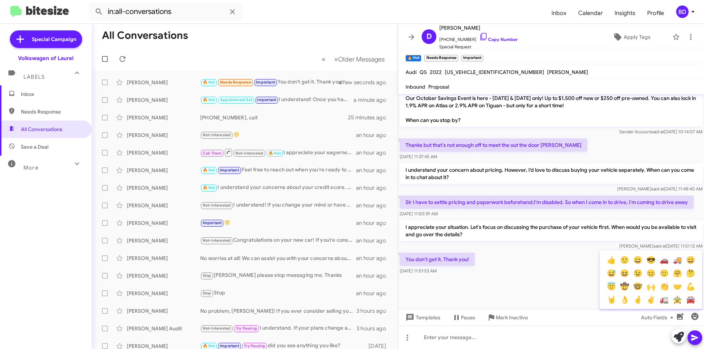
drag, startPoint x: 621, startPoint y: 262, endPoint x: 654, endPoint y: 276, distance: 35.3
click at [622, 262] on button "🙂" at bounding box center [624, 260] width 13 height 13
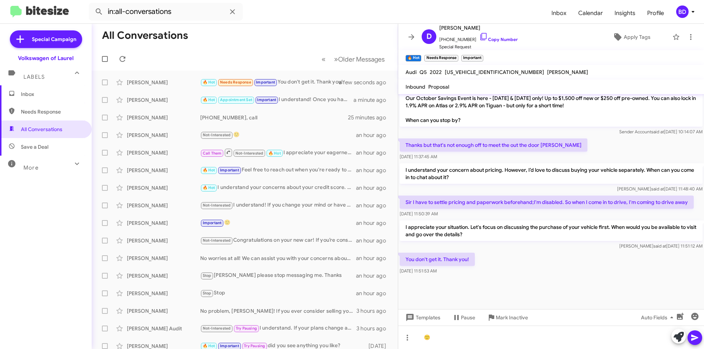
click at [696, 338] on icon at bounding box center [694, 338] width 9 height 9
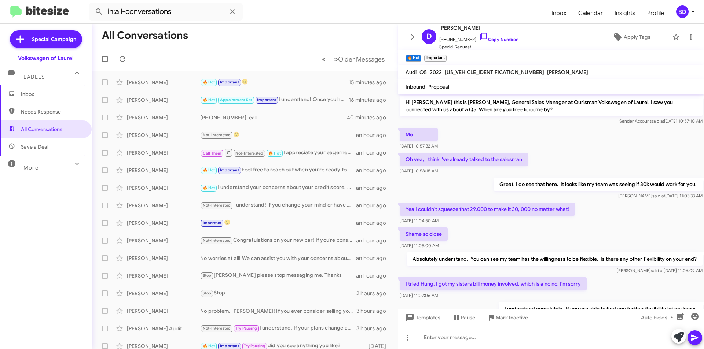
scroll to position [359, 0]
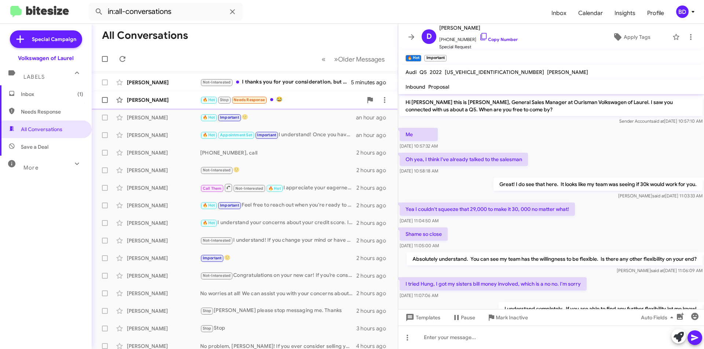
scroll to position [330, 0]
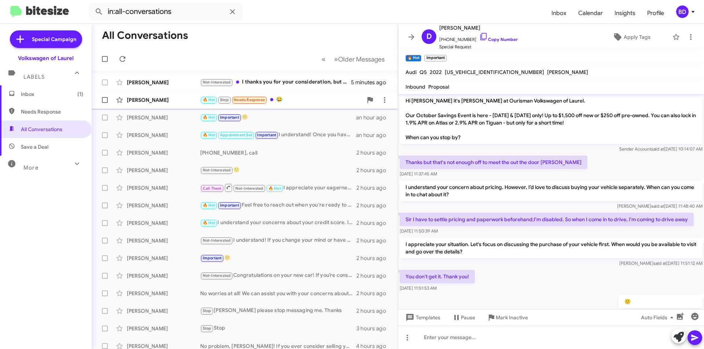
click at [297, 102] on div "🔥 Hot Stop Needs Response 😂" at bounding box center [281, 100] width 162 height 8
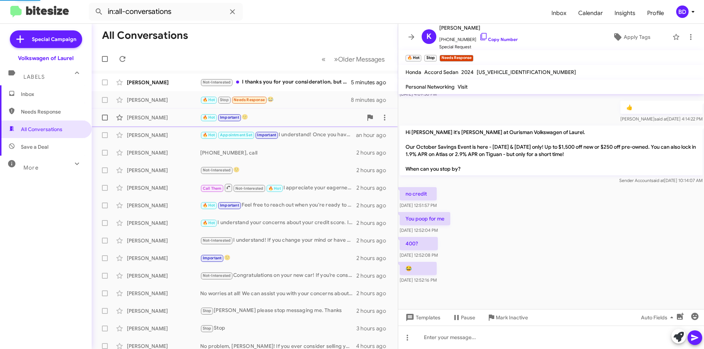
scroll to position [184, 0]
click at [676, 335] on icon at bounding box center [679, 337] width 10 height 10
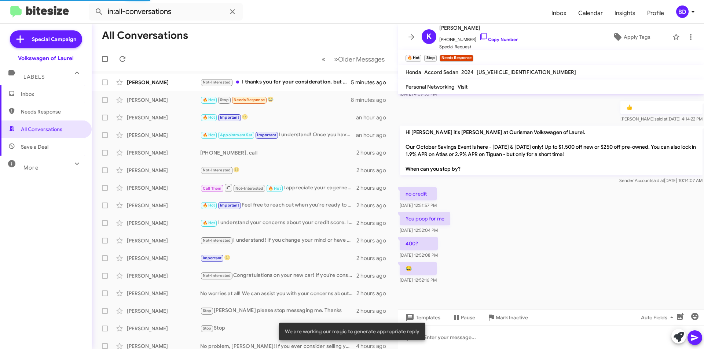
scroll to position [249, 0]
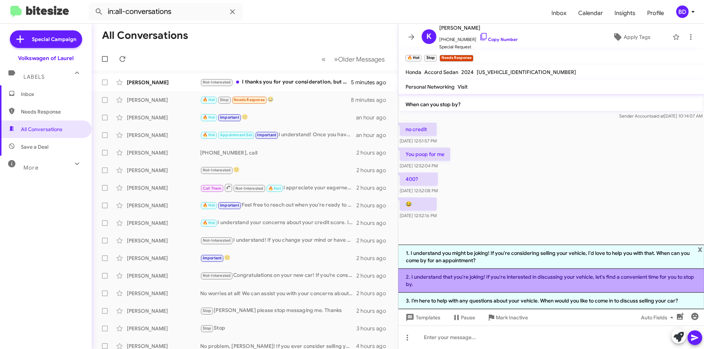
click at [503, 280] on li "2. I understand that you're joking! If you're interested in discussing your veh…" at bounding box center [551, 281] width 306 height 24
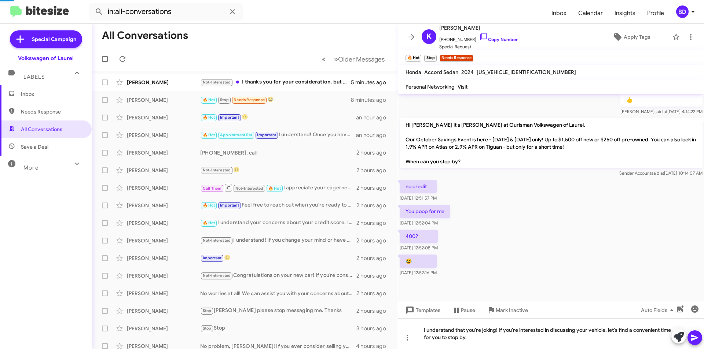
scroll to position [191, 0]
click at [698, 336] on icon at bounding box center [694, 338] width 9 height 9
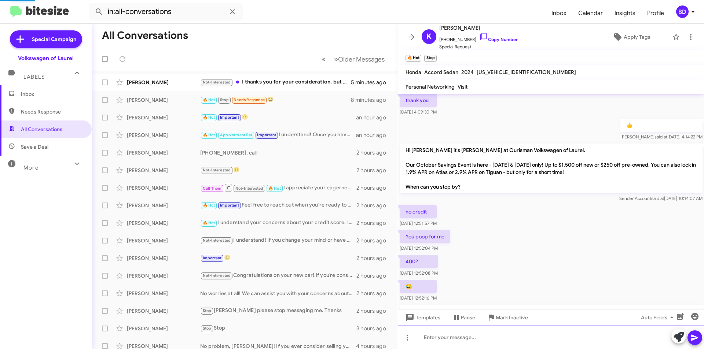
scroll to position [218, 0]
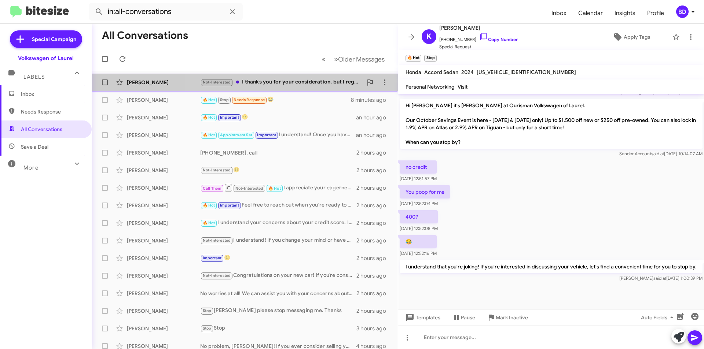
click at [294, 84] on div "Not-Interested I thanks you for your consideration, but I regret that I'm no lo…" at bounding box center [281, 82] width 162 height 8
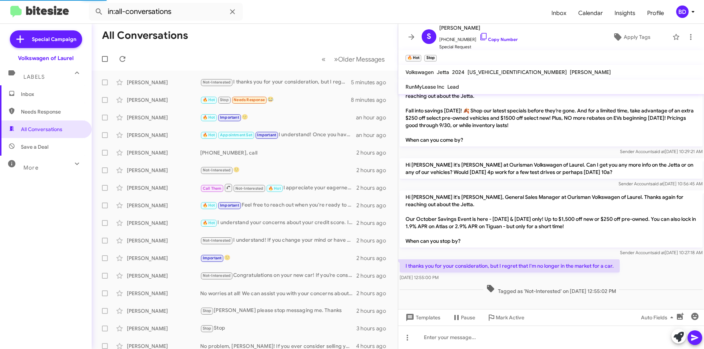
scroll to position [78, 0]
click at [678, 337] on icon at bounding box center [679, 337] width 10 height 10
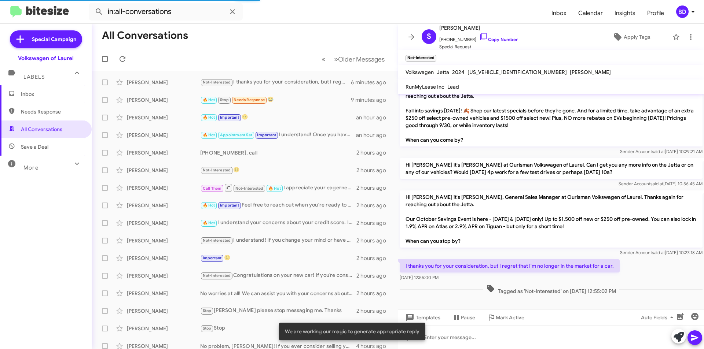
scroll to position [150, 0]
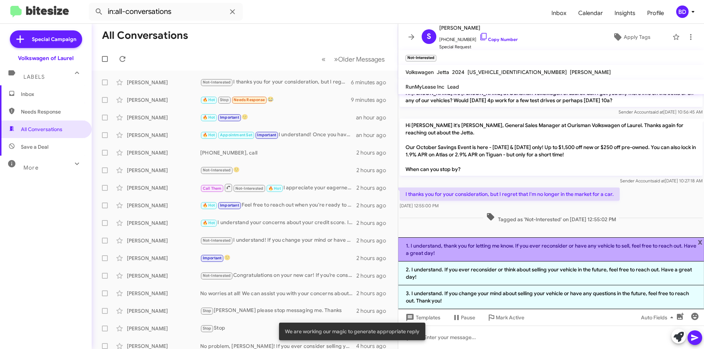
click at [483, 251] on li "1. I understand, thank you for letting me know. If you ever reconsider or have …" at bounding box center [551, 250] width 306 height 24
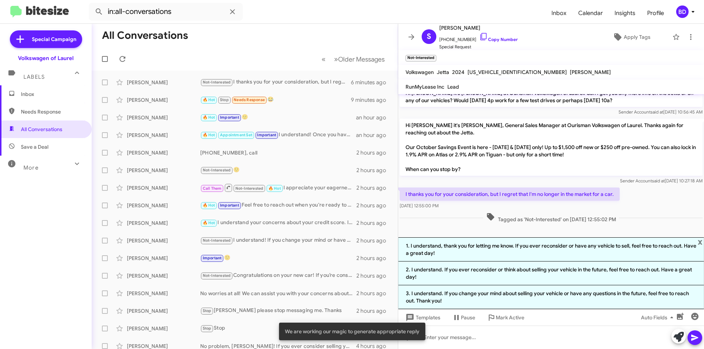
scroll to position [85, 0]
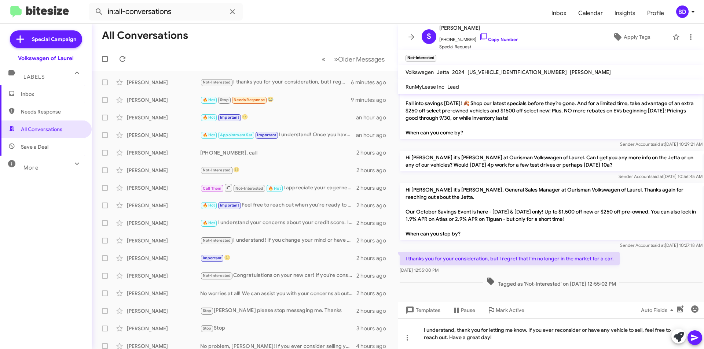
click at [697, 340] on icon at bounding box center [694, 338] width 9 height 9
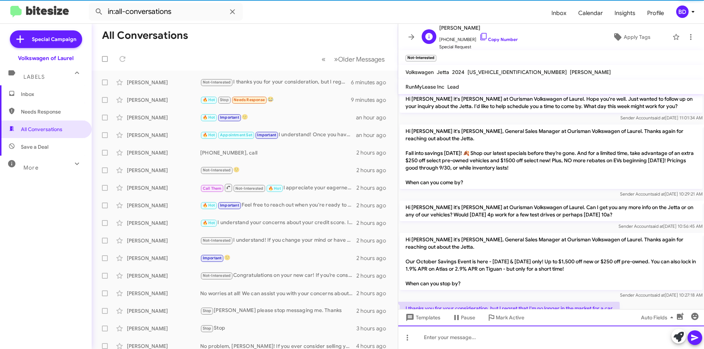
scroll to position [112, 0]
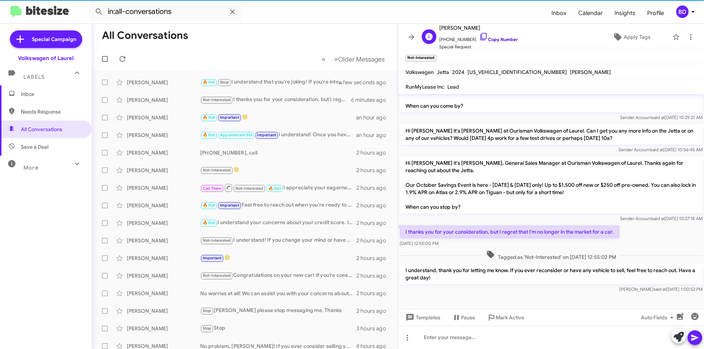
click at [500, 38] on link "Copy Number" at bounding box center [498, 39] width 38 height 5
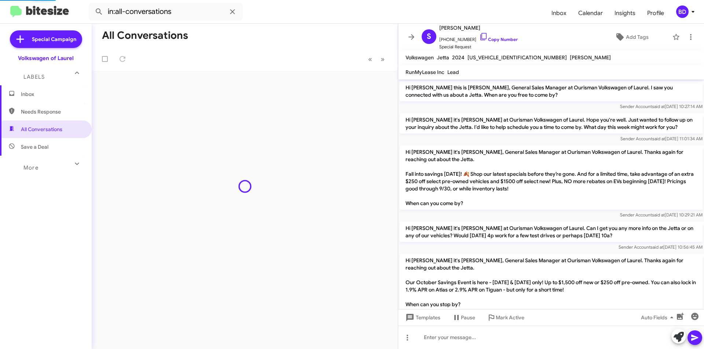
scroll to position [98, 0]
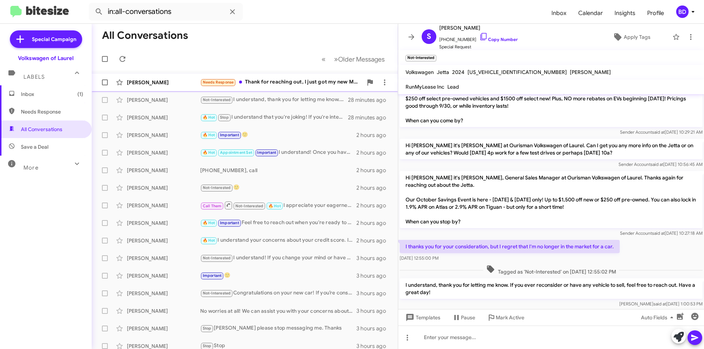
click at [266, 81] on div "Needs Response Thank for reaching out, I just got my new Mercedes car. Have a w…" at bounding box center [281, 82] width 162 height 8
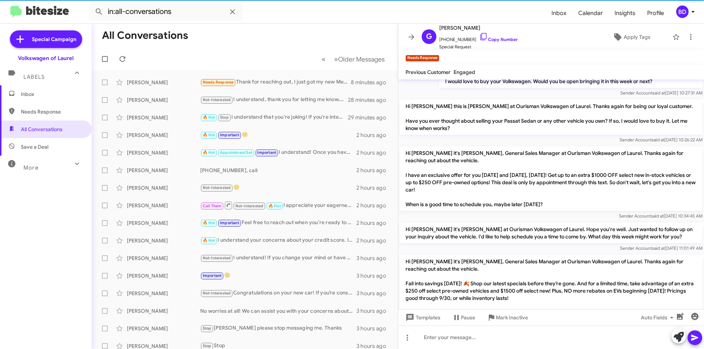
scroll to position [302, 0]
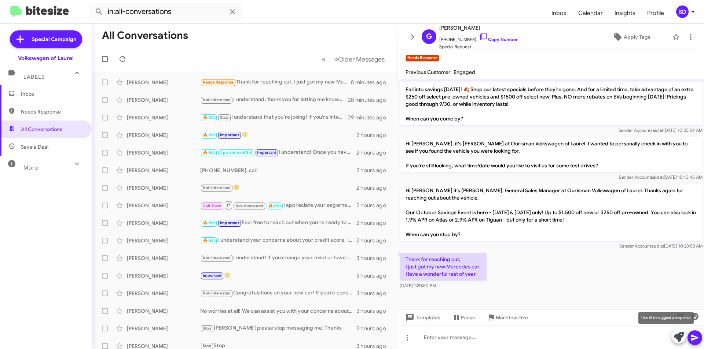
click at [680, 334] on icon at bounding box center [679, 337] width 10 height 10
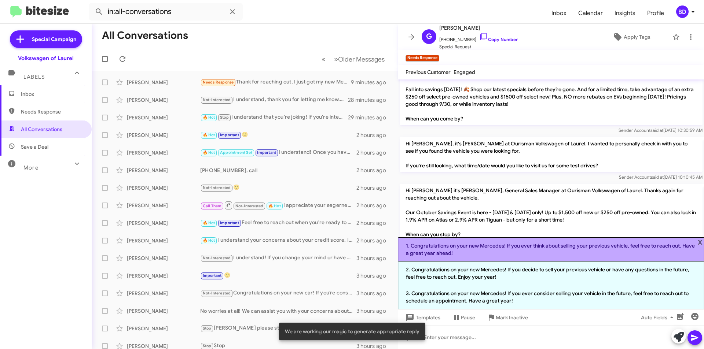
click at [509, 251] on li "1. Congratulations on your new Mercedes! If you ever think about selling your p…" at bounding box center [551, 250] width 306 height 24
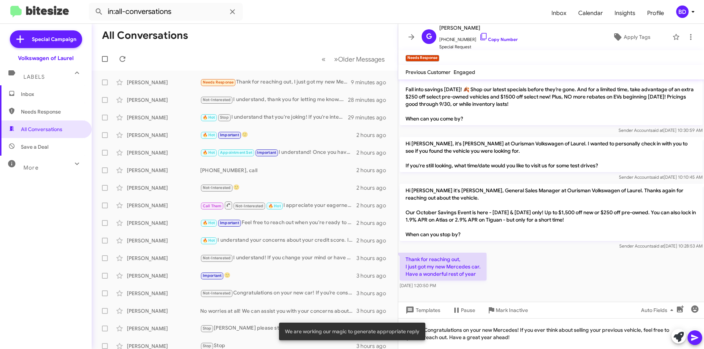
click at [694, 339] on icon at bounding box center [694, 338] width 7 height 6
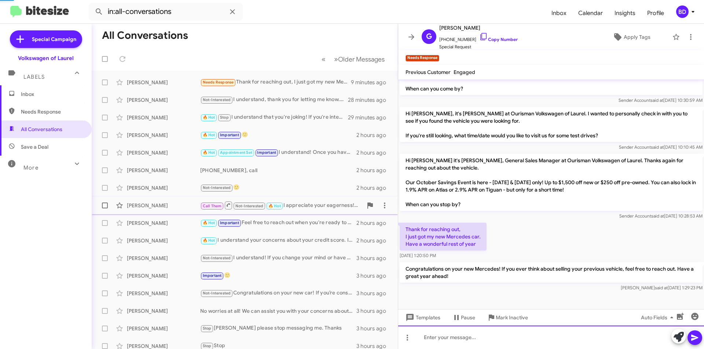
scroll to position [336, 0]
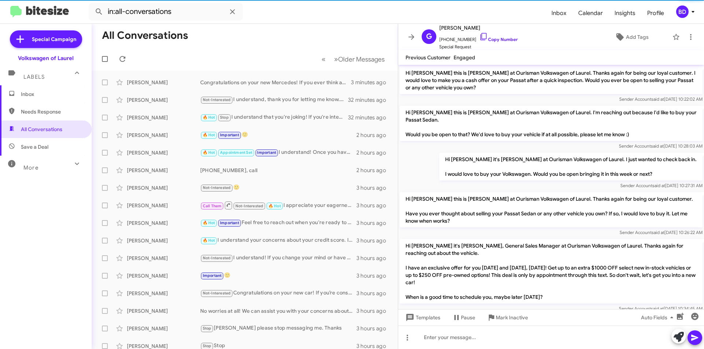
scroll to position [307, 0]
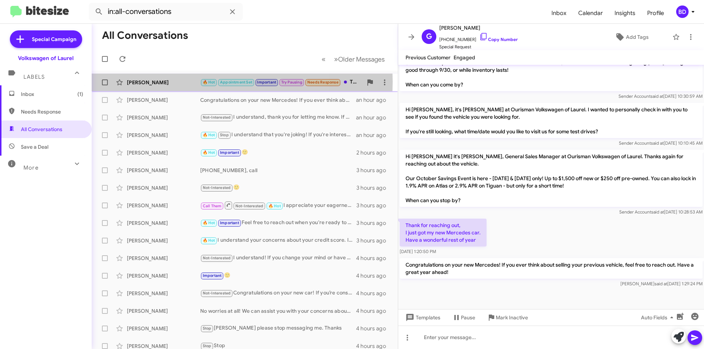
click at [175, 82] on div "[PERSON_NAME]" at bounding box center [163, 82] width 73 height 7
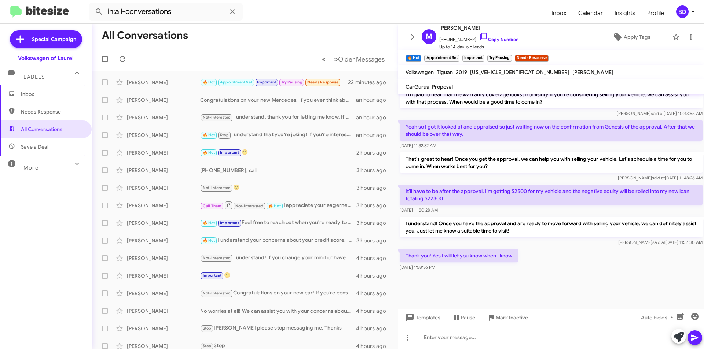
scroll to position [444, 0]
click at [675, 336] on icon at bounding box center [679, 337] width 10 height 10
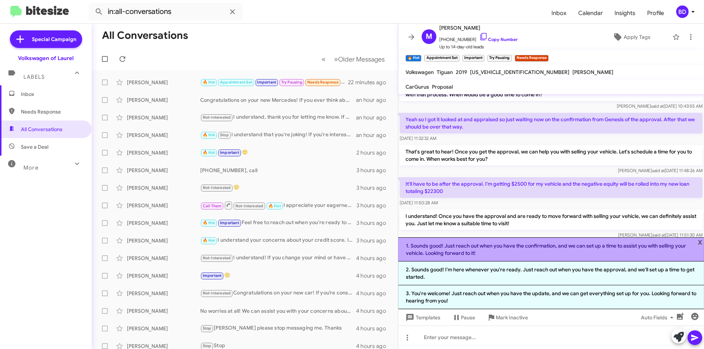
click at [532, 250] on li "1. Sounds good! Just reach out when you have the confirmation, and we can set u…" at bounding box center [551, 250] width 306 height 24
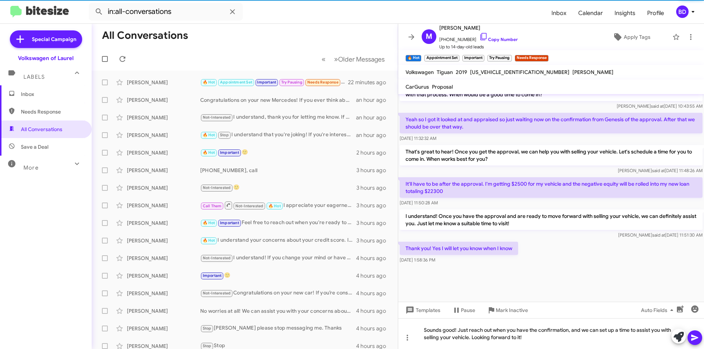
click at [695, 335] on icon at bounding box center [694, 338] width 9 height 9
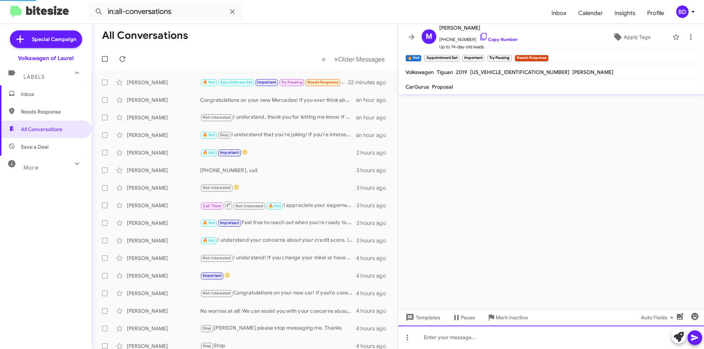
scroll to position [0, 0]
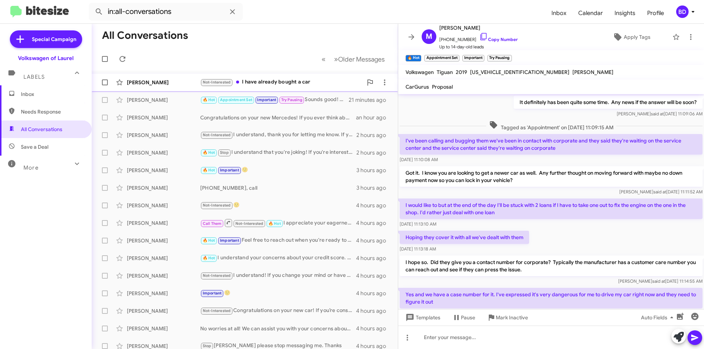
scroll to position [437, 0]
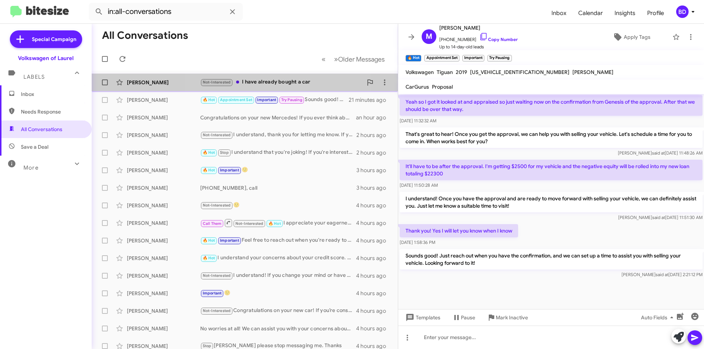
click at [283, 81] on div "Not-Interested I have already bought a car" at bounding box center [281, 82] width 162 height 8
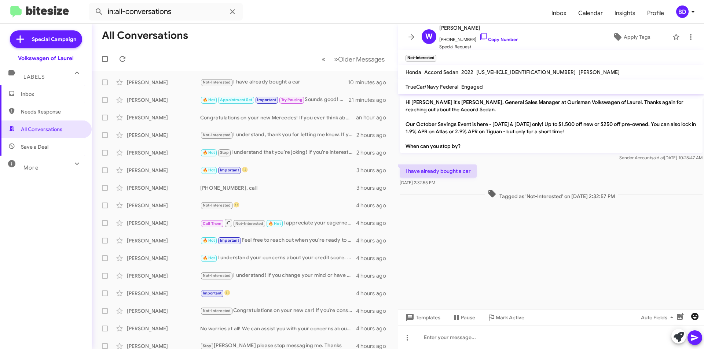
click at [695, 316] on icon "button" at bounding box center [694, 316] width 7 height 7
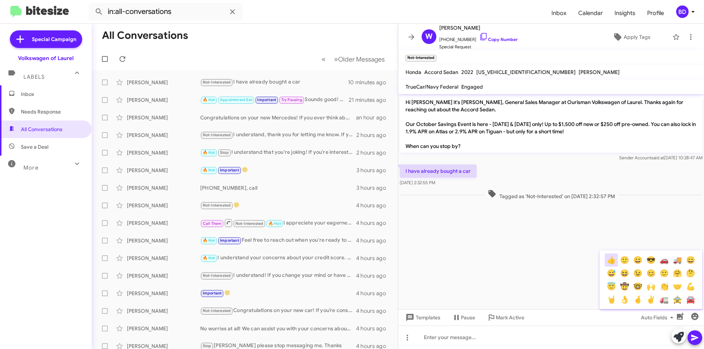
click at [610, 259] on button "👍" at bounding box center [611, 260] width 13 height 13
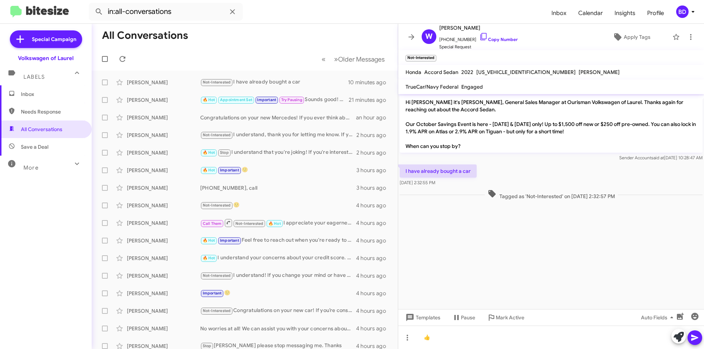
click at [696, 335] on icon at bounding box center [694, 338] width 9 height 9
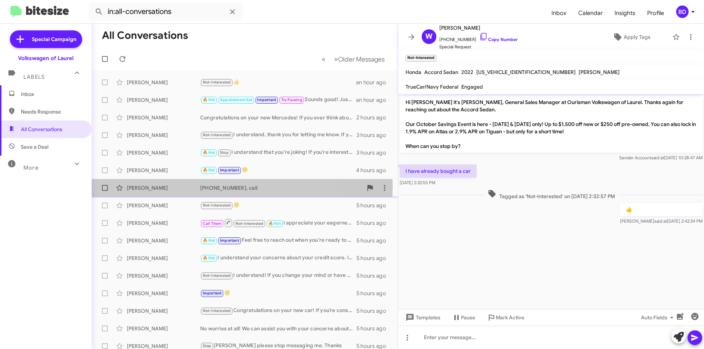
click at [179, 187] on div "[PERSON_NAME]" at bounding box center [163, 187] width 73 height 7
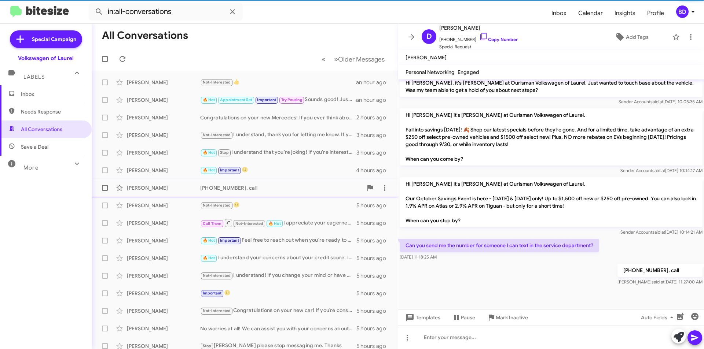
scroll to position [341, 0]
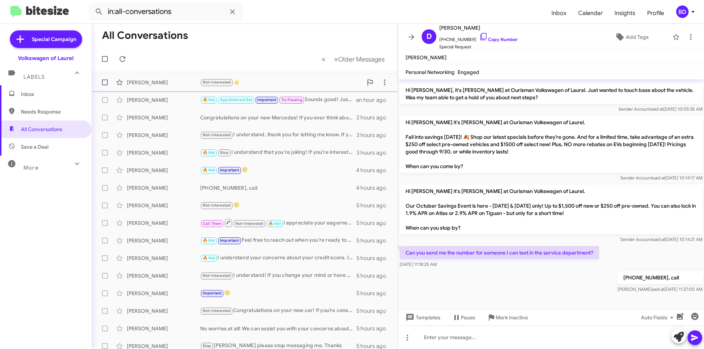
click at [267, 81] on div "Not-Interested 👍" at bounding box center [281, 82] width 162 height 8
